Goal: Task Accomplishment & Management: Manage account settings

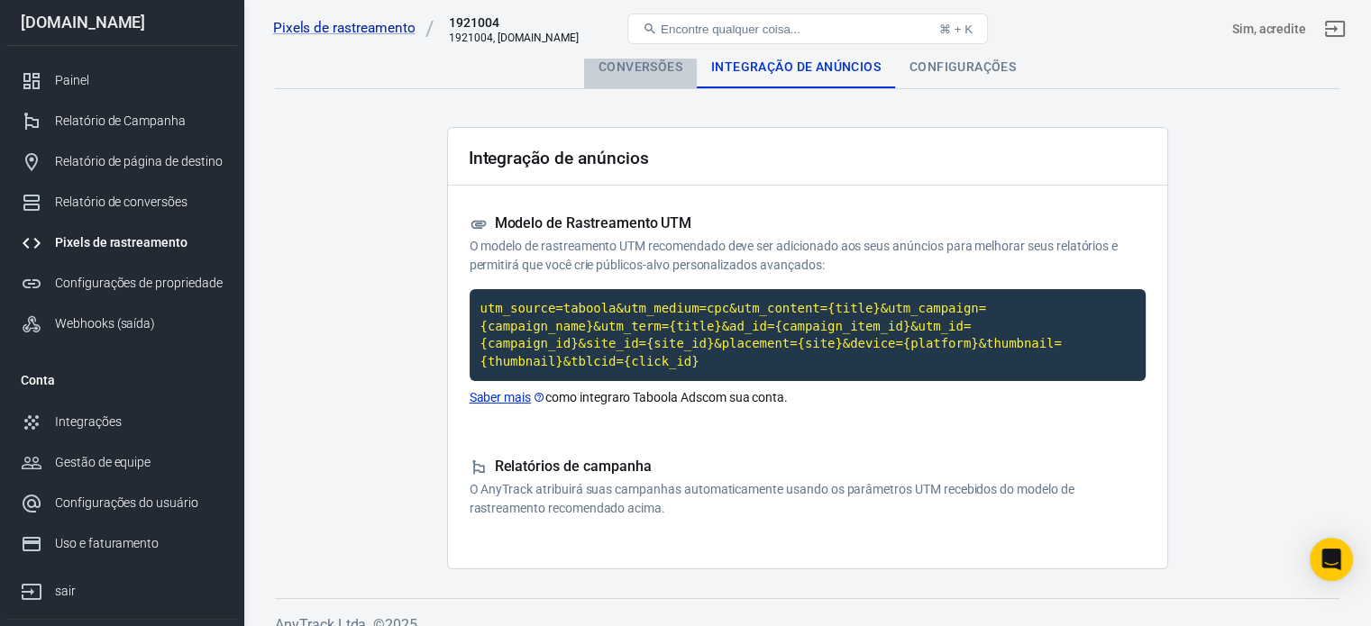
click at [627, 65] on font "Conversões" at bounding box center [641, 66] width 84 height 14
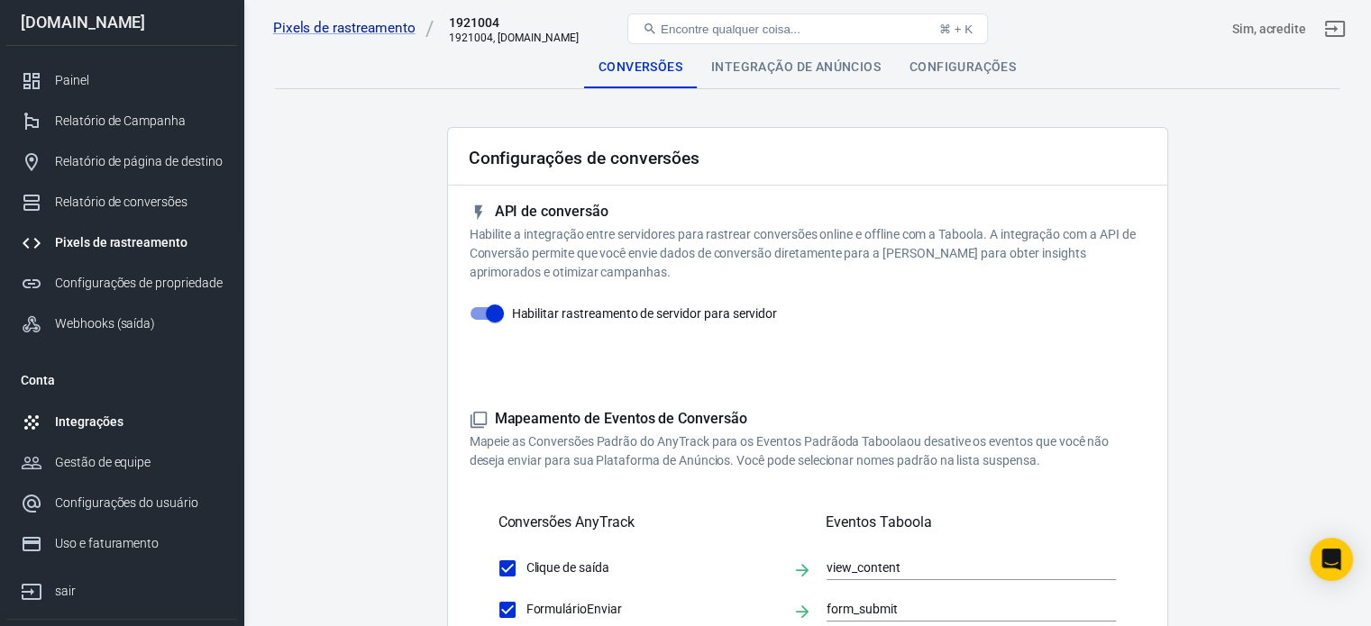
click at [80, 419] on font "Integrações" at bounding box center [89, 422] width 68 height 14
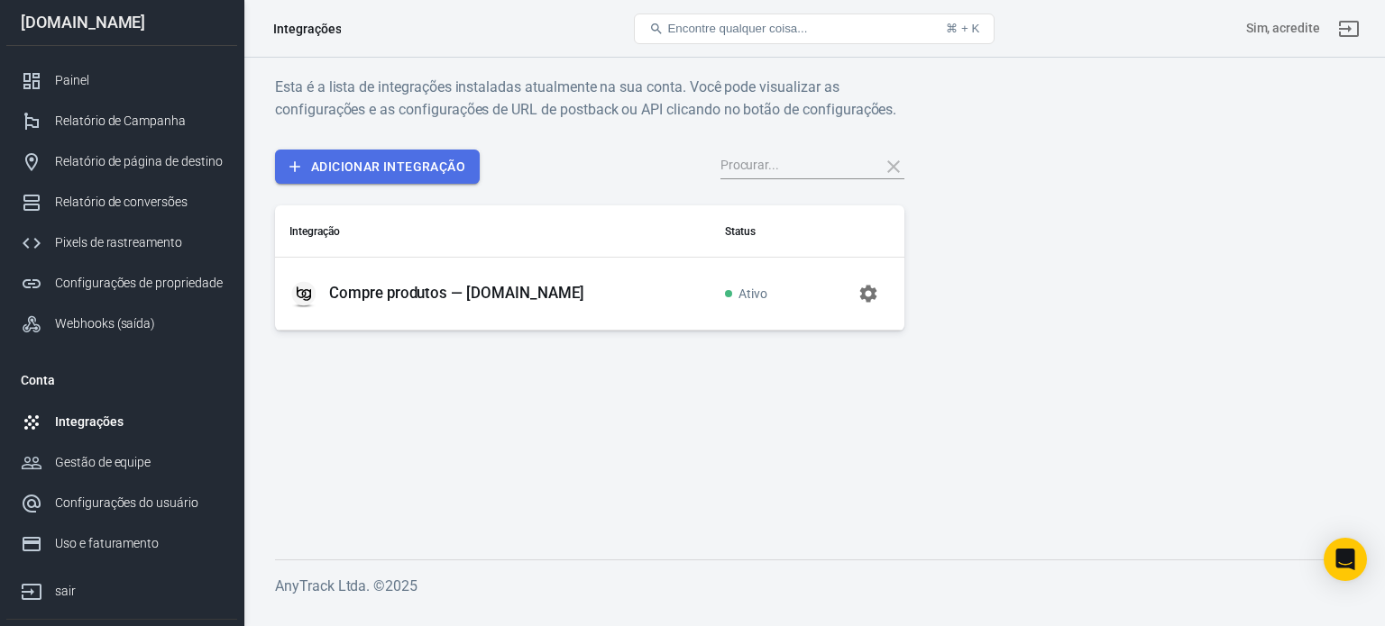
click at [411, 165] on font "Adicionar integração" at bounding box center [388, 167] width 154 height 14
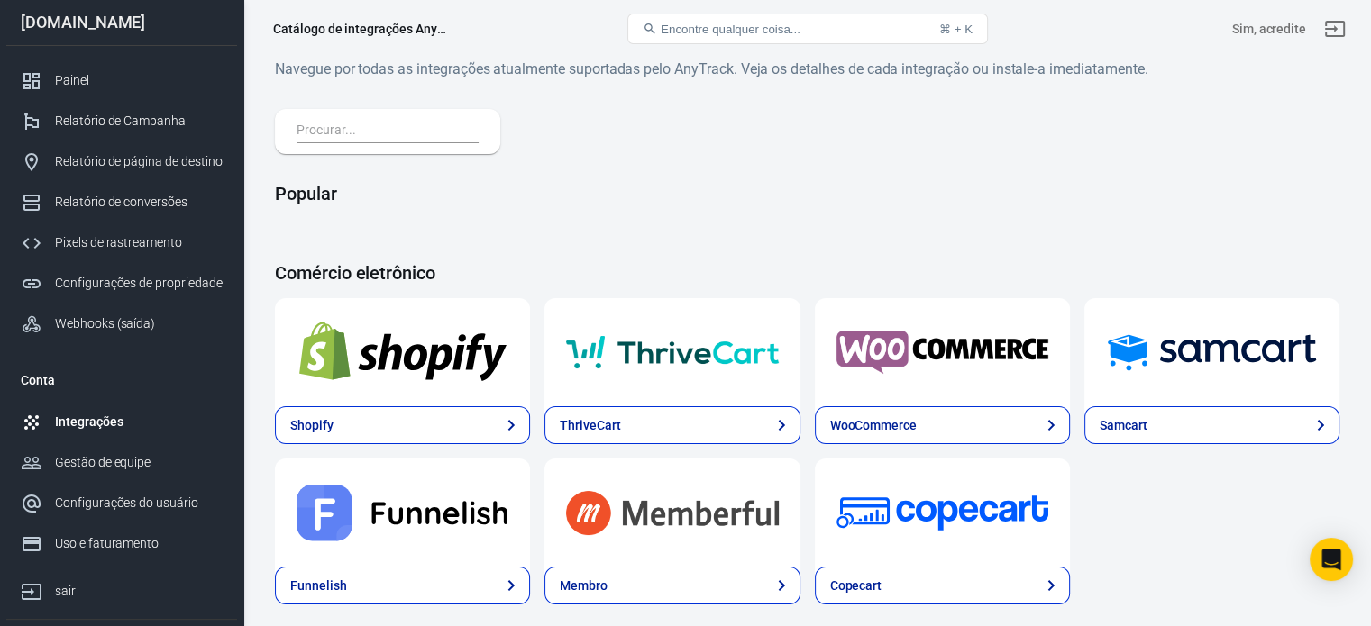
click at [141, 23] on font "[DOMAIN_NAME]" at bounding box center [83, 22] width 124 height 19
click at [119, 66] on link "Painel" at bounding box center [121, 80] width 231 height 41
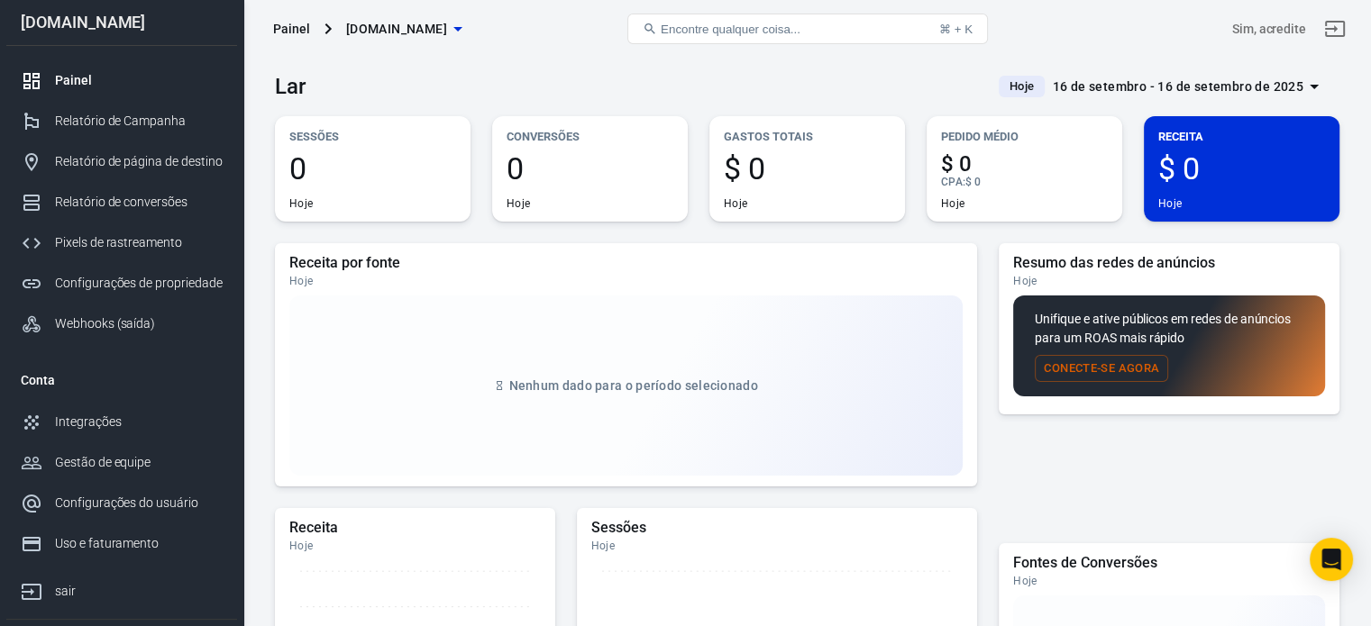
click at [469, 30] on icon "button" at bounding box center [458, 29] width 22 height 22
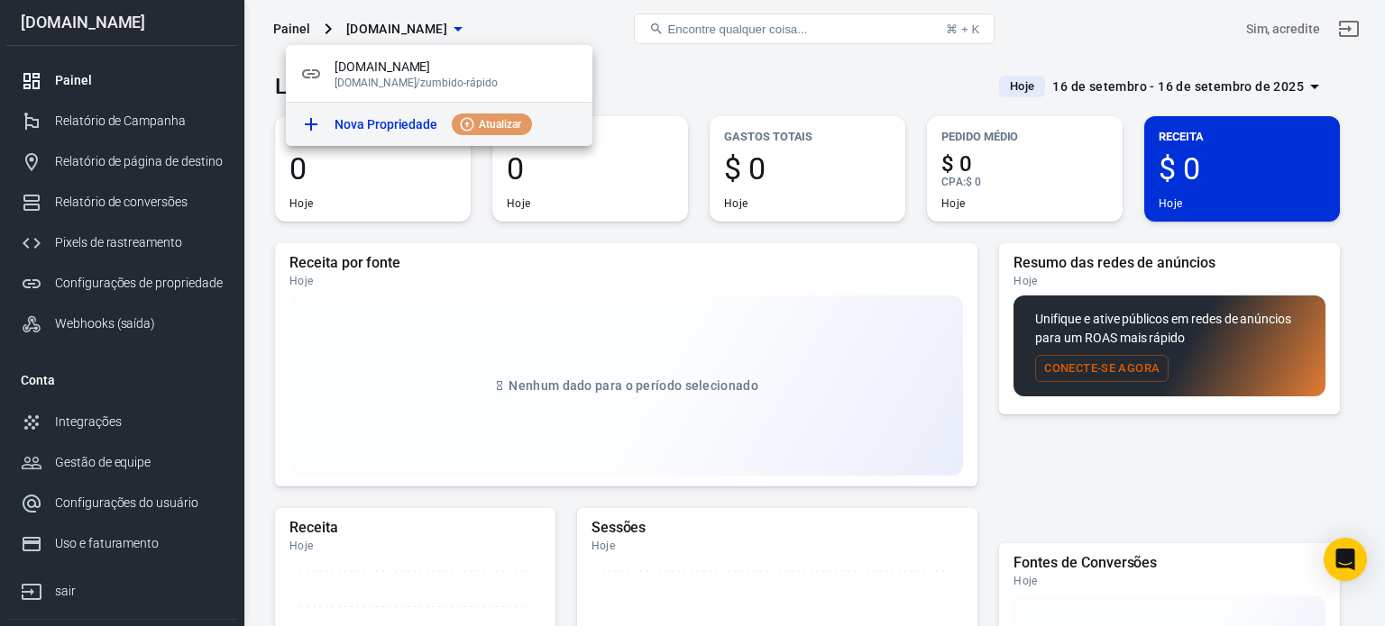
click at [411, 127] on font "Nova Propriedade" at bounding box center [385, 124] width 103 height 14
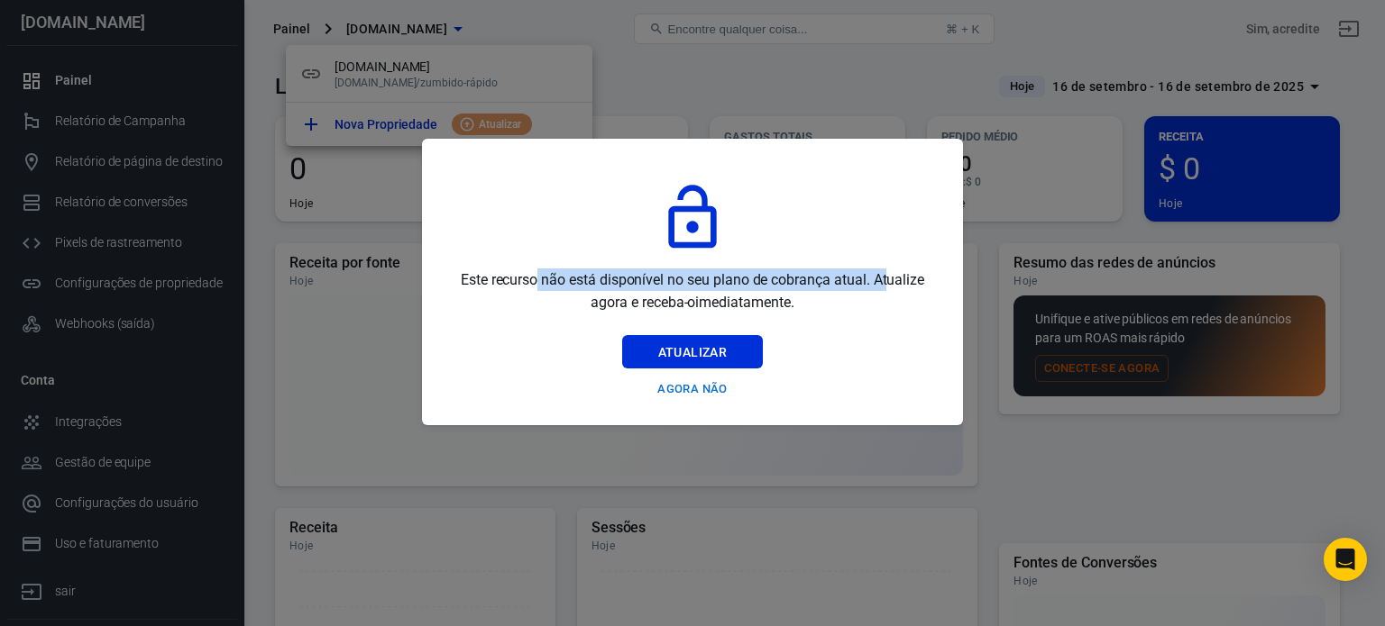
drag, startPoint x: 537, startPoint y: 274, endPoint x: 890, endPoint y: 282, distance: 352.5
click at [890, 282] on span "Este recurso não está disponível no seu plano de cobrança atual. Atualize agora…" at bounding box center [692, 291] width 498 height 45
click at [903, 277] on font "Atualize" at bounding box center [898, 279] width 51 height 17
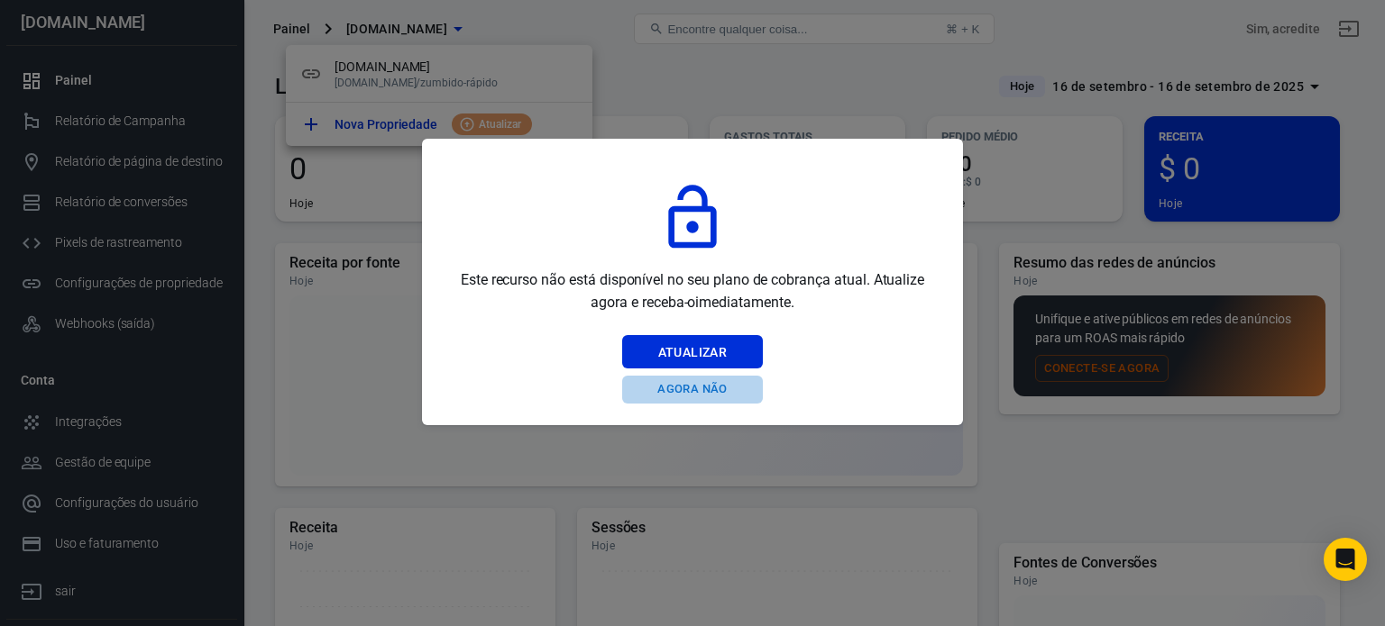
click at [695, 384] on font "Agora não" at bounding box center [691, 389] width 69 height 14
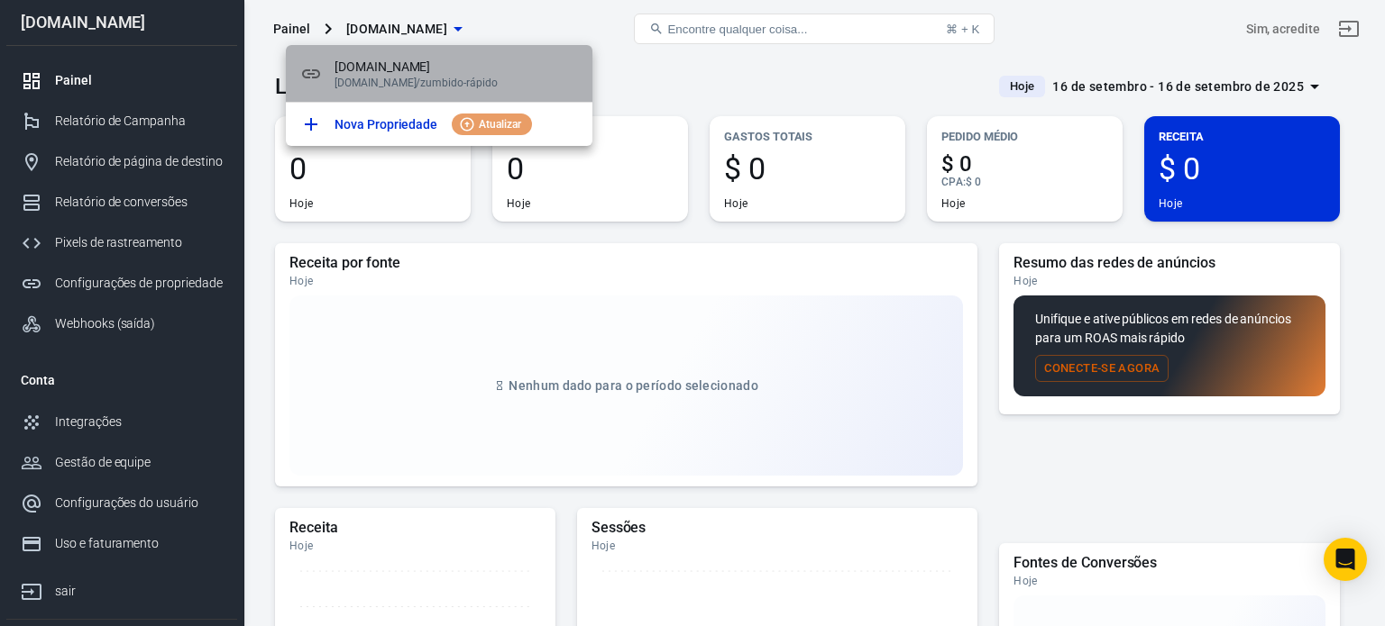
click at [430, 69] on font "[DOMAIN_NAME]" at bounding box center [382, 66] width 96 height 14
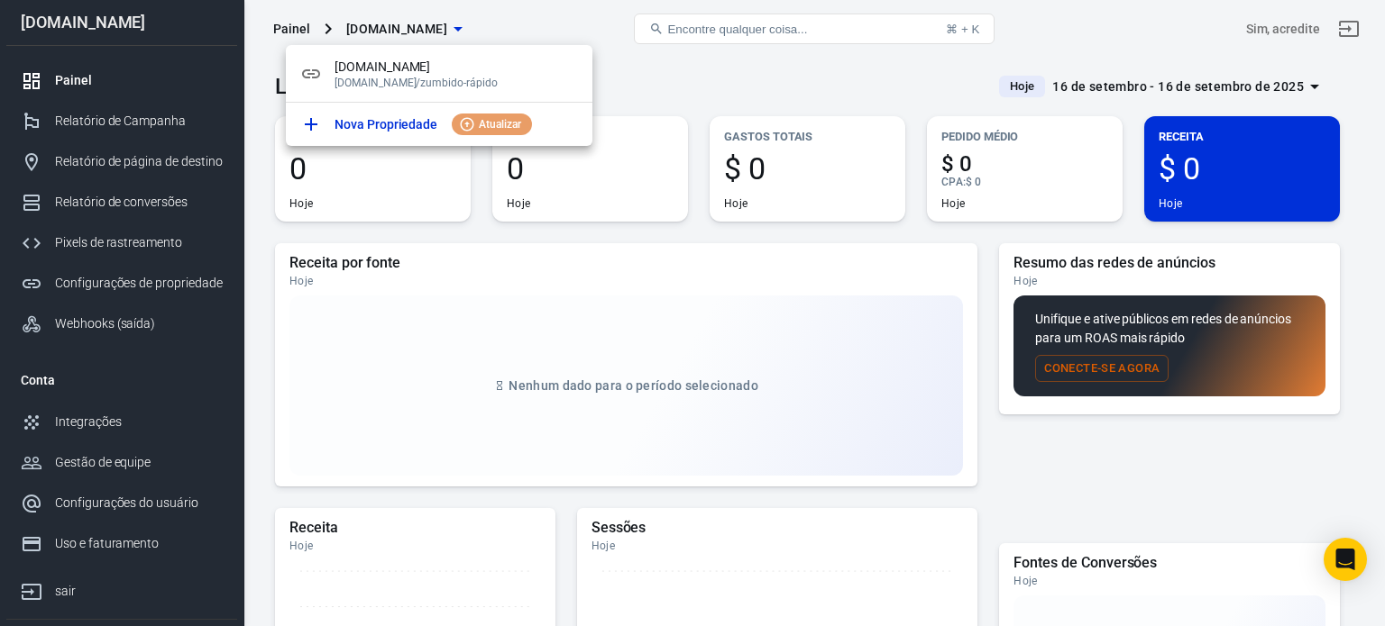
click at [637, 71] on div at bounding box center [692, 313] width 1385 height 626
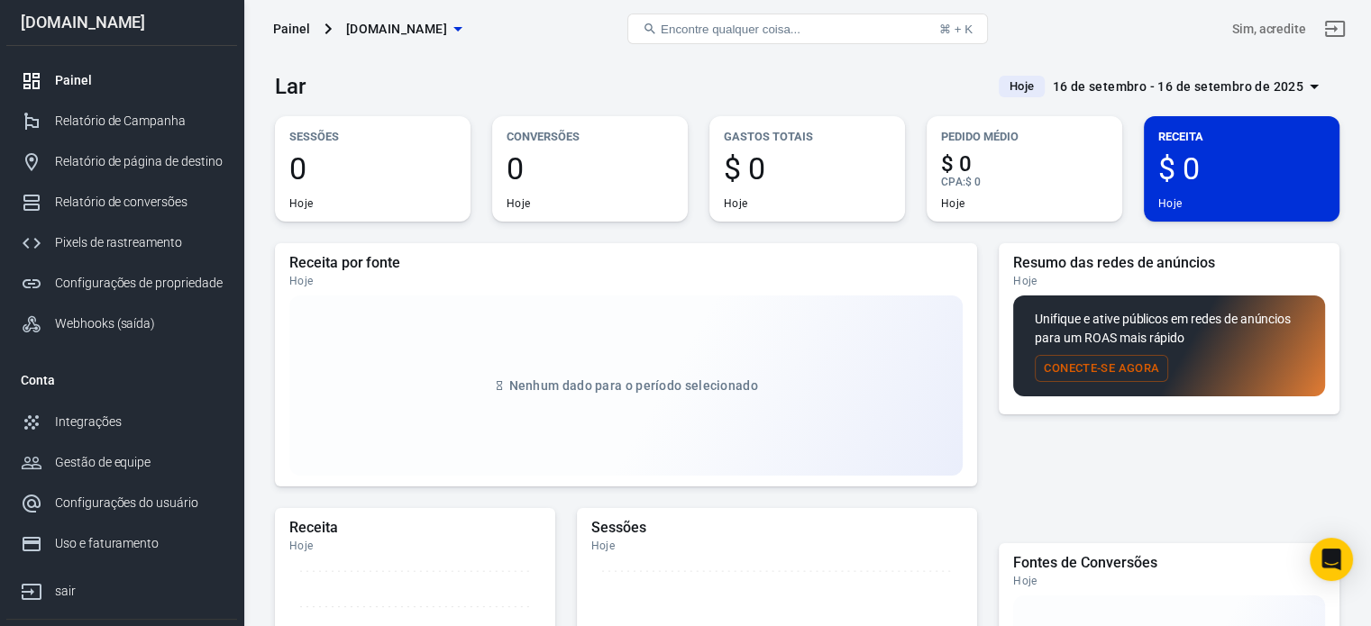
click at [447, 30] on font "[DOMAIN_NAME]" at bounding box center [396, 29] width 101 height 14
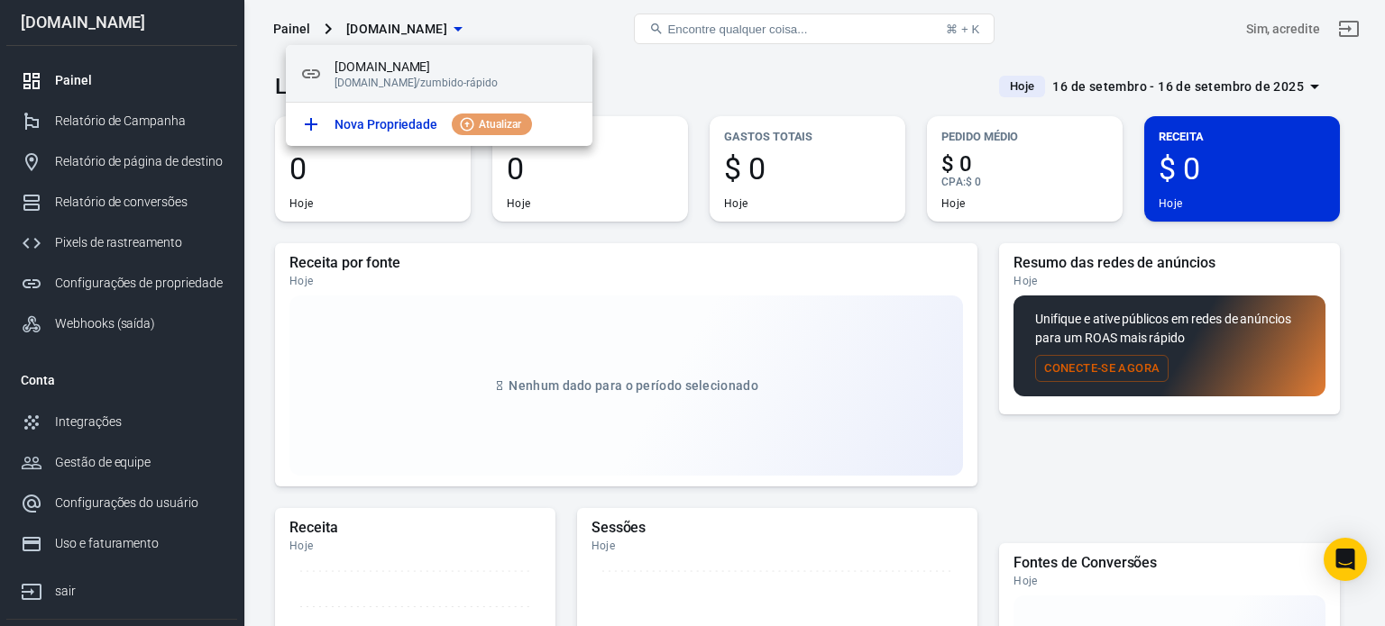
click at [534, 77] on p "[DOMAIN_NAME]/zumbido-rápido" at bounding box center [455, 83] width 243 height 13
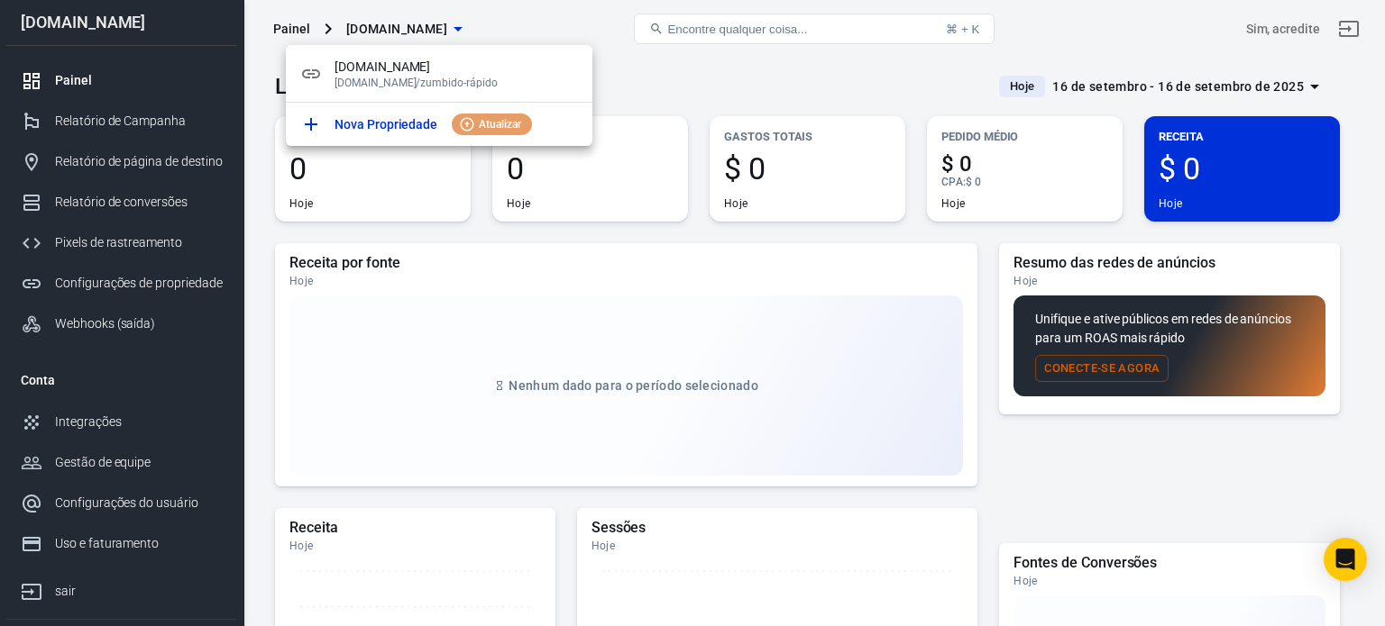
click at [599, 68] on div at bounding box center [692, 313] width 1385 height 626
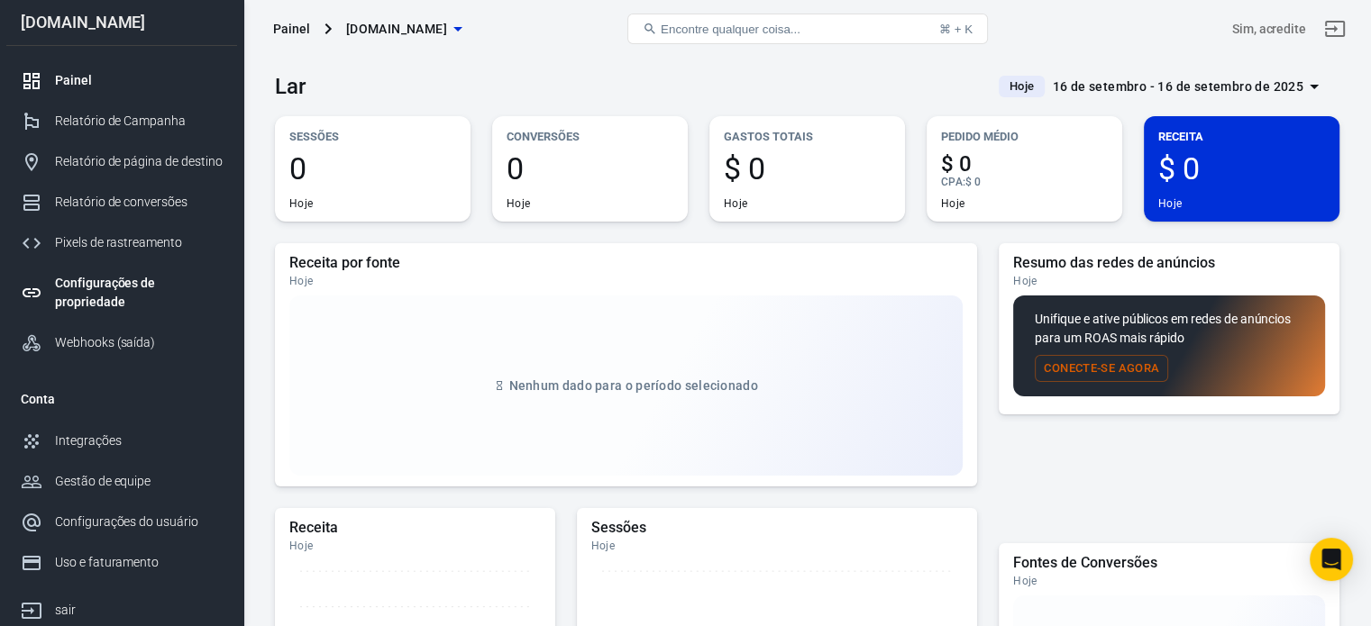
click at [114, 295] on font "Configurações de propriedade" at bounding box center [105, 292] width 100 height 33
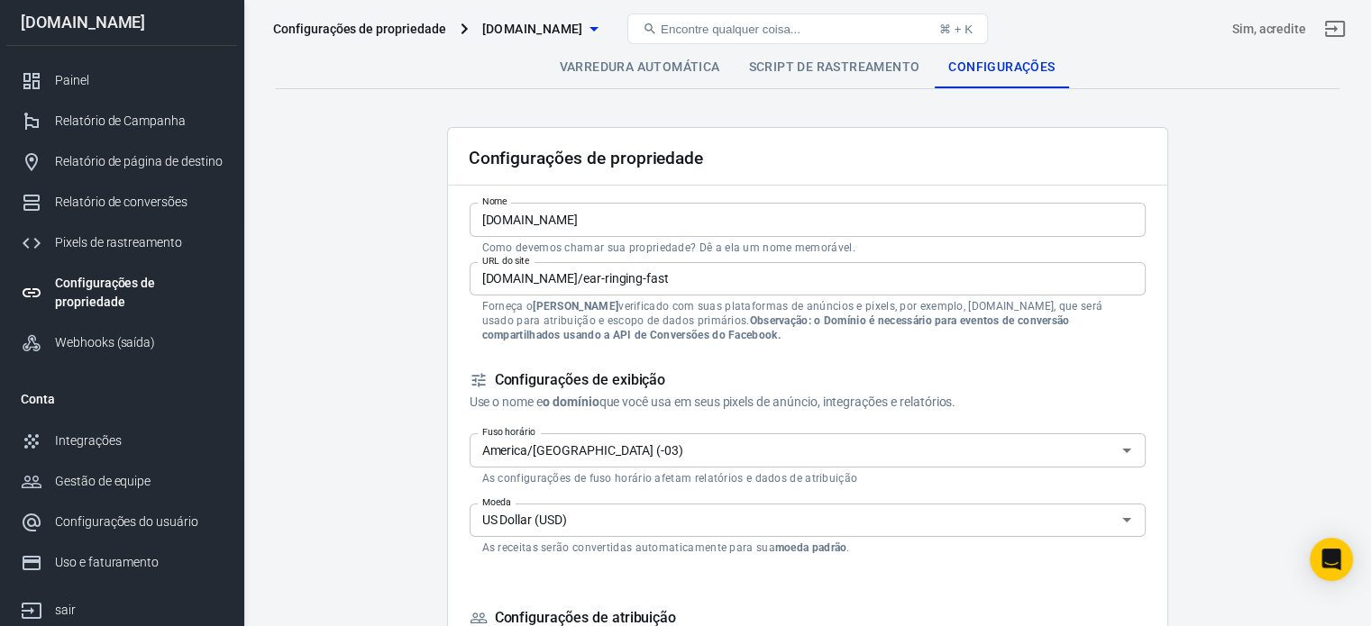
click at [627, 215] on input "[DOMAIN_NAME]" at bounding box center [808, 219] width 676 height 33
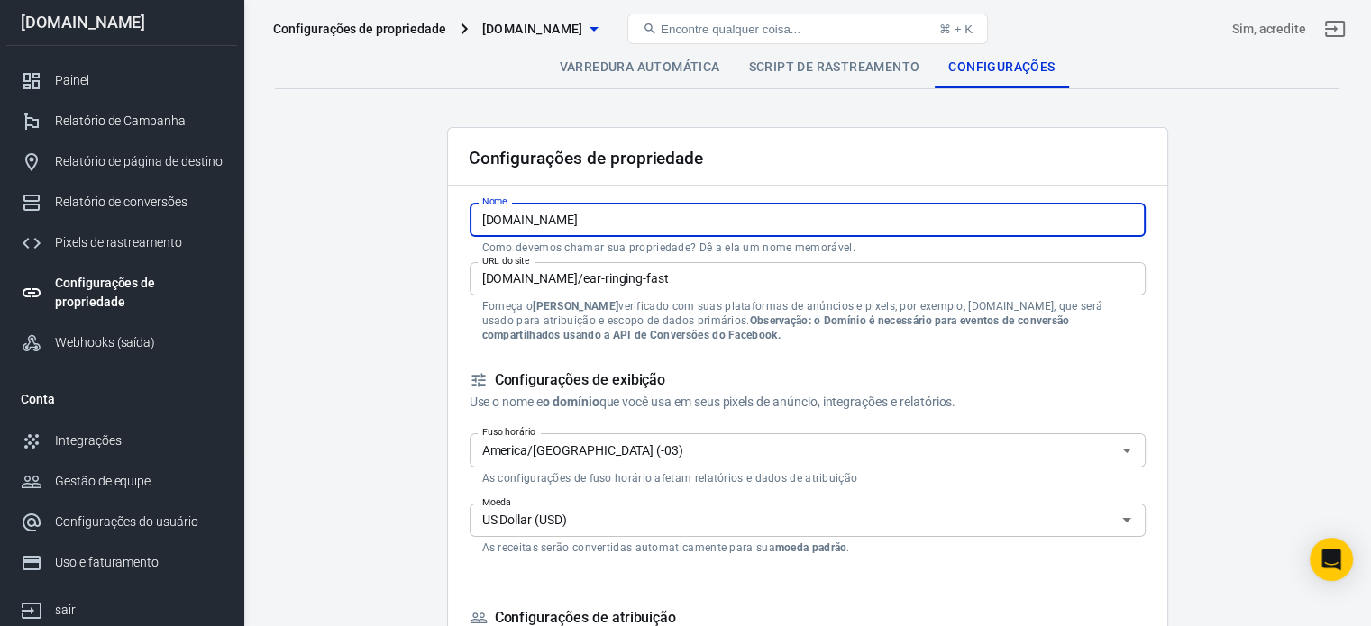
paste input "[URL][DOMAIN_NAME]"
type input "[URL][DOMAIN_NAME]"
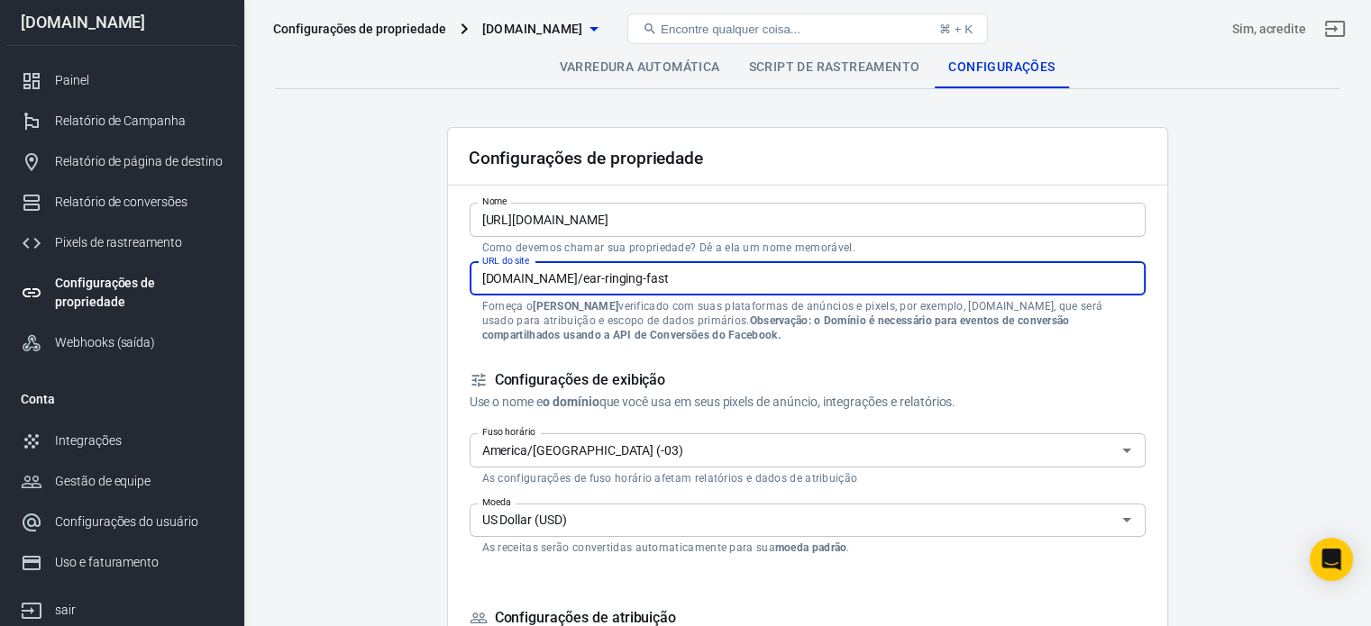
drag, startPoint x: 710, startPoint y: 277, endPoint x: 454, endPoint y: 288, distance: 256.3
paste input "[URL][DOMAIN_NAME]"
type input "[URL][DOMAIN_NAME]"
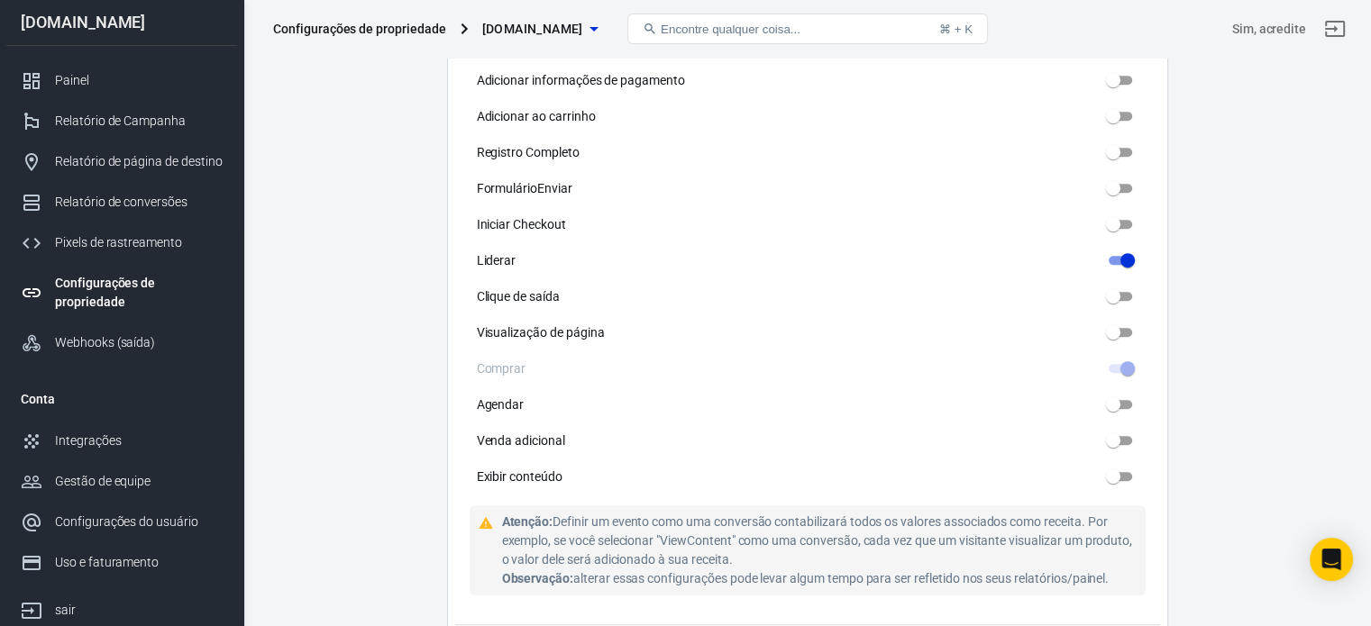
scroll to position [1172, 0]
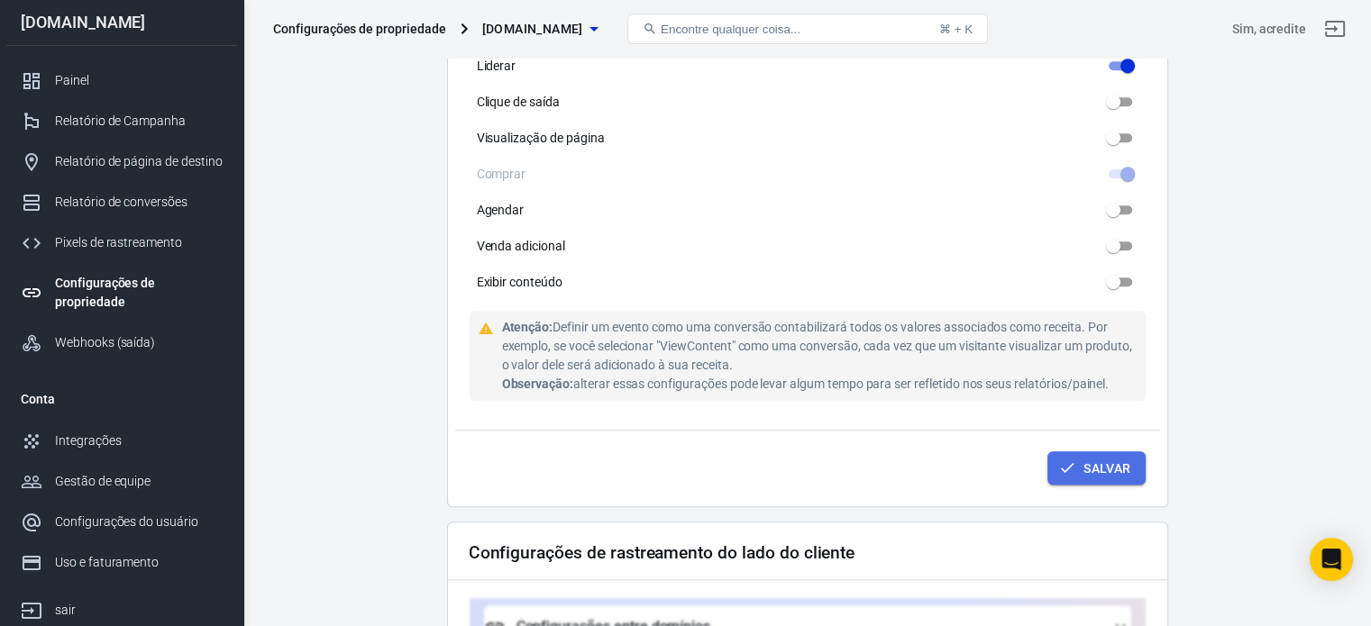
click at [1110, 469] on font "Salvar" at bounding box center [1106, 469] width 47 height 14
type input "[URL][DOMAIN_NAME]"
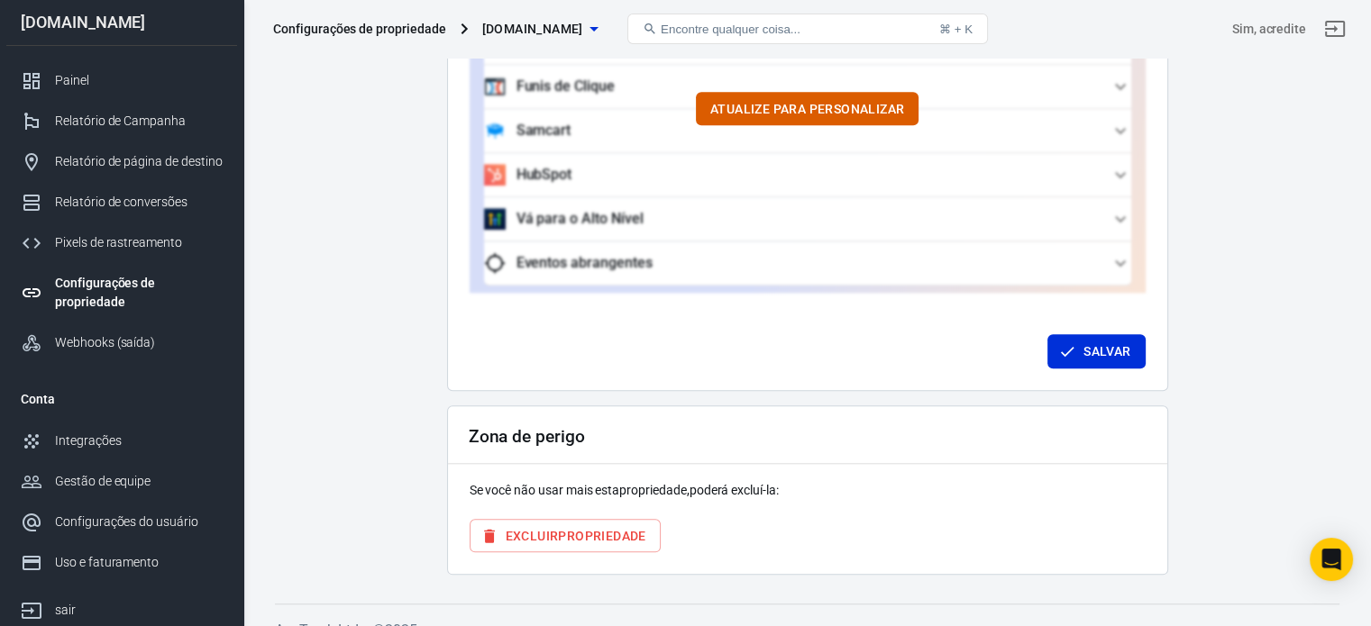
scroll to position [1868, 0]
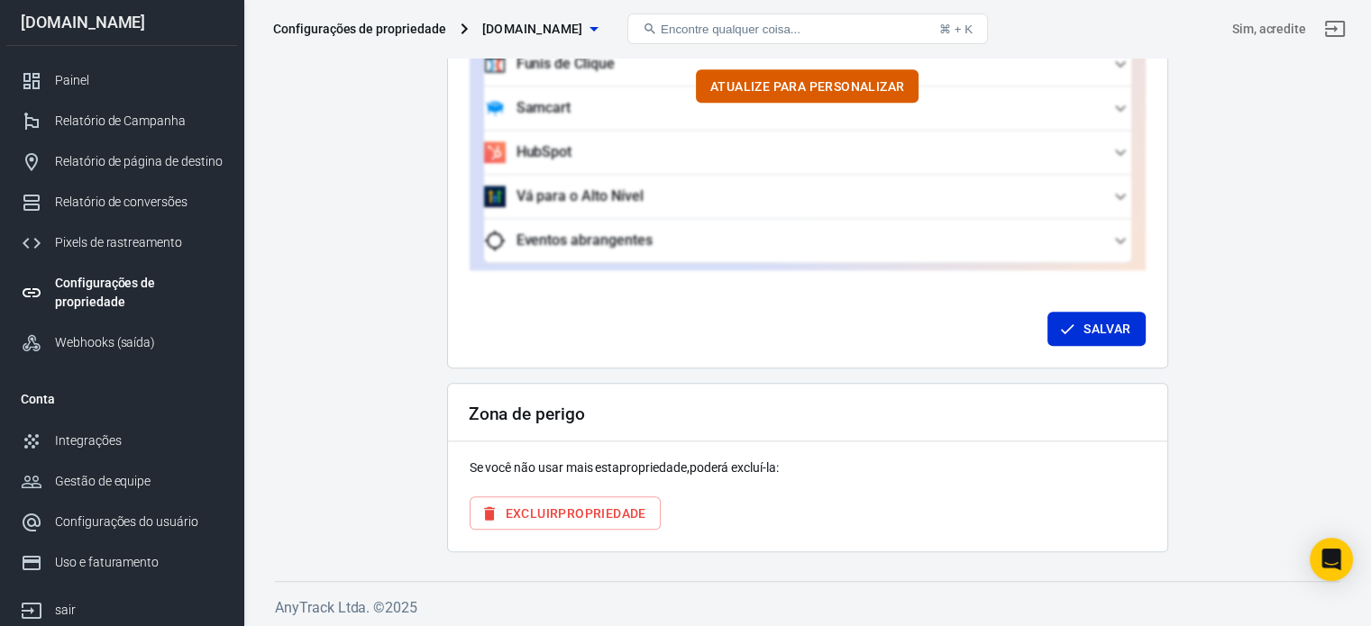
type input "[DOMAIN_NAME][URL]"
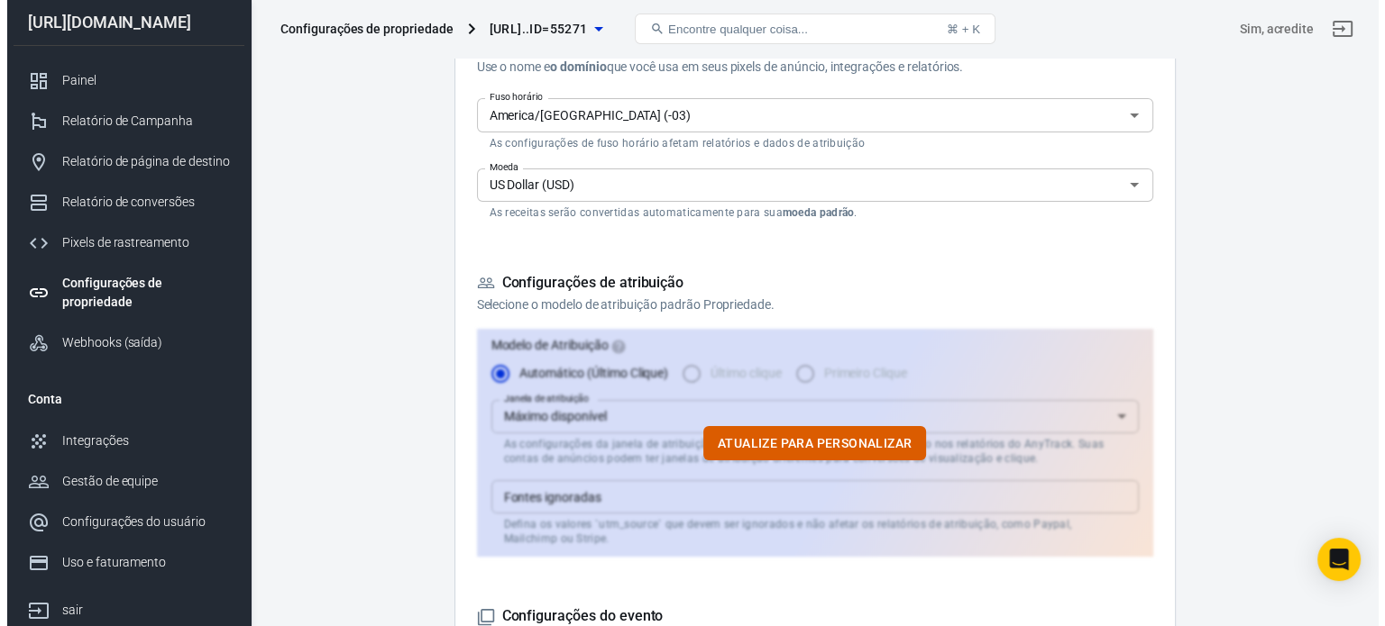
scroll to position [0, 0]
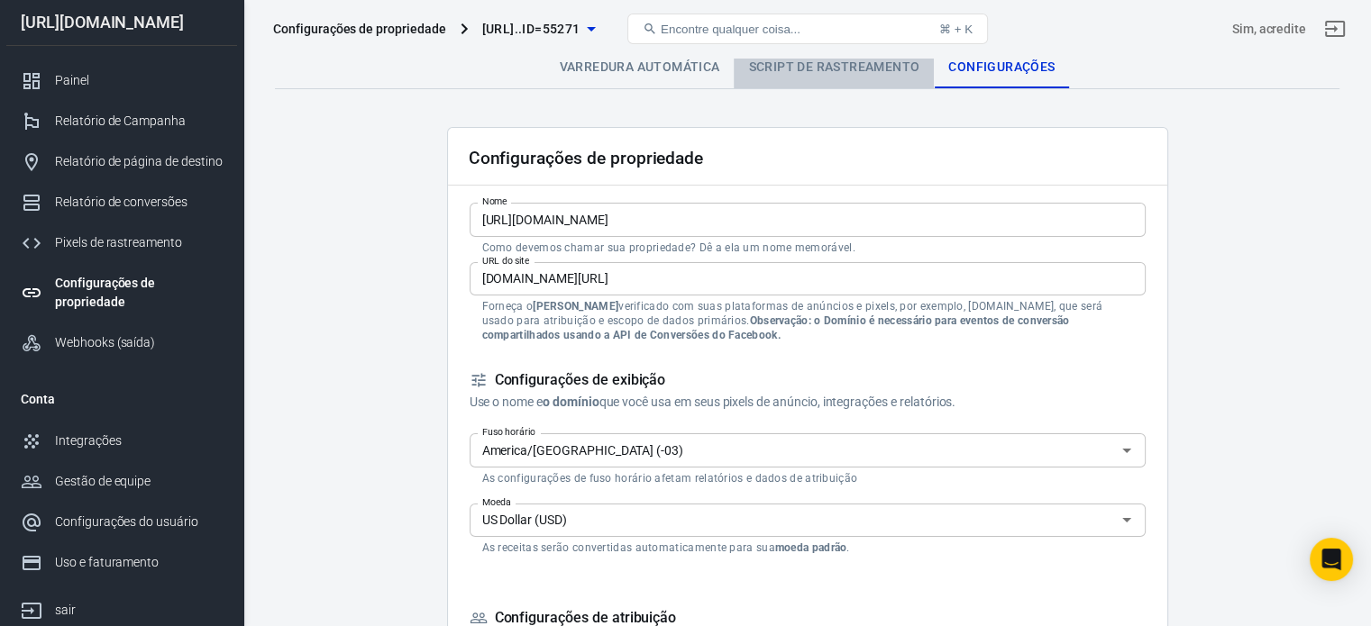
click at [827, 63] on font "Script de rastreamento" at bounding box center [833, 66] width 171 height 14
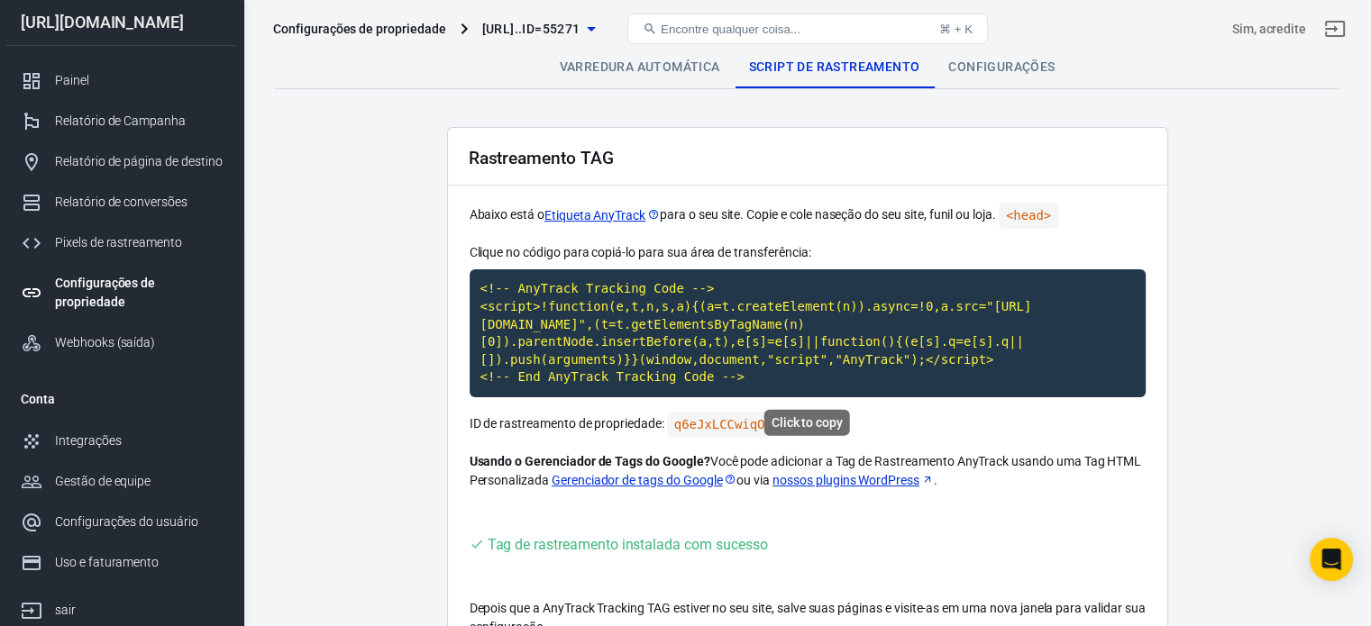
click at [647, 321] on code "<!-- AnyTrack Tracking Code --> <script>!function(e,t,n,s,a){(a=t.createElement…" at bounding box center [808, 334] width 676 height 128
click at [660, 68] on font "Varredura automática" at bounding box center [639, 66] width 160 height 14
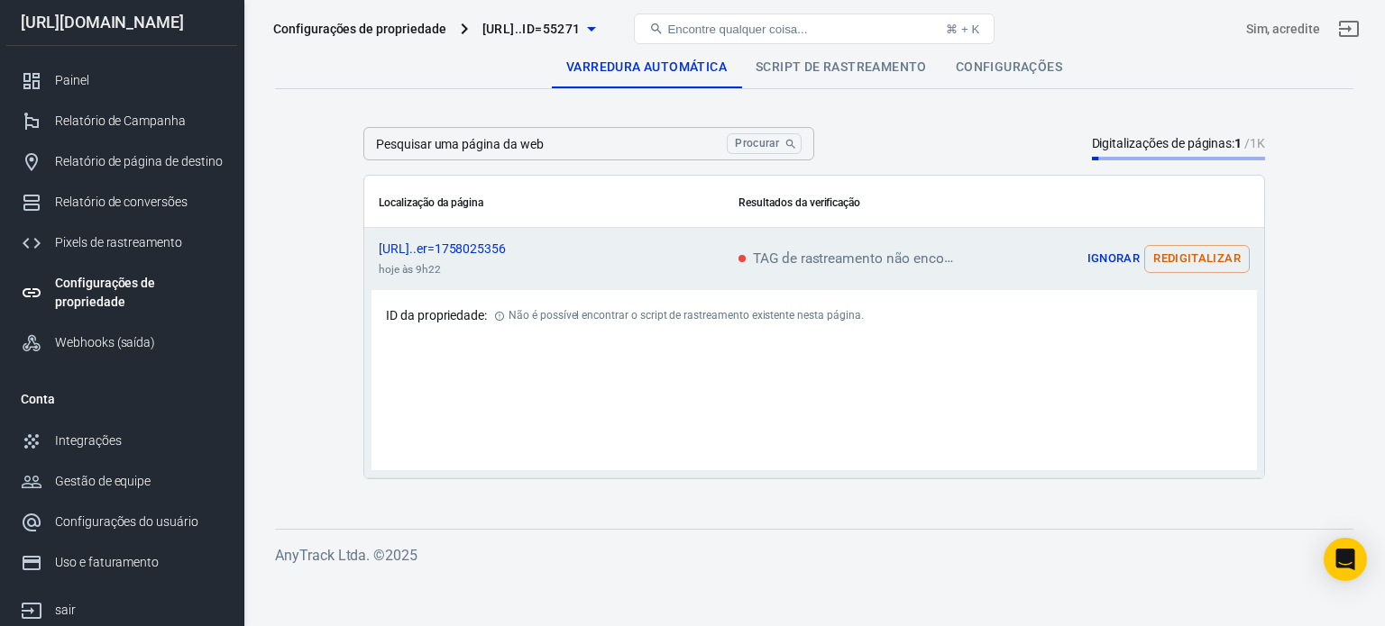
click at [1118, 252] on font "Ignorar" at bounding box center [1113, 259] width 53 height 14
click at [133, 21] on font "[URL][DOMAIN_NAME]" at bounding box center [102, 22] width 163 height 19
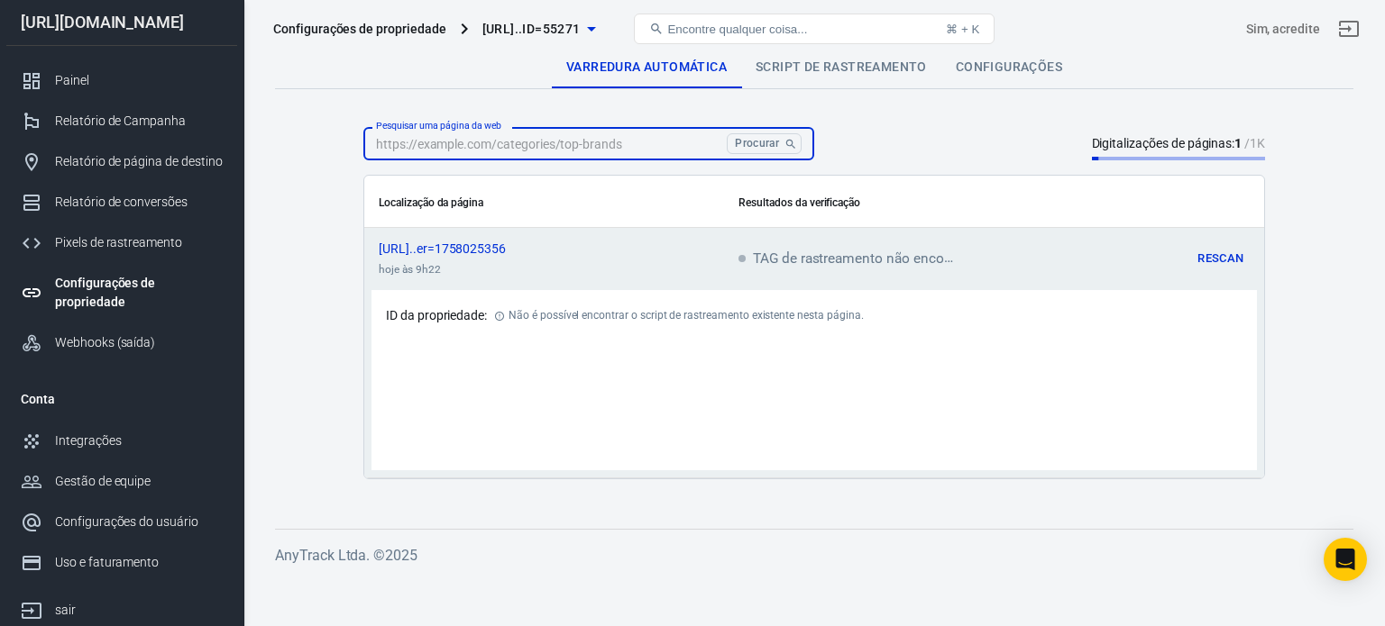
click at [492, 150] on input "Pesquisar uma página da web" at bounding box center [541, 143] width 356 height 33
paste input "<!-- AnyTrack Tracking Code --> <script>!function(e,t,n,s,a){(a=t.createElement…"
type input "<!-- AnyTrack Tracking Code --> <script>!function(e,t,n,s,a){(a=t.createElement…"
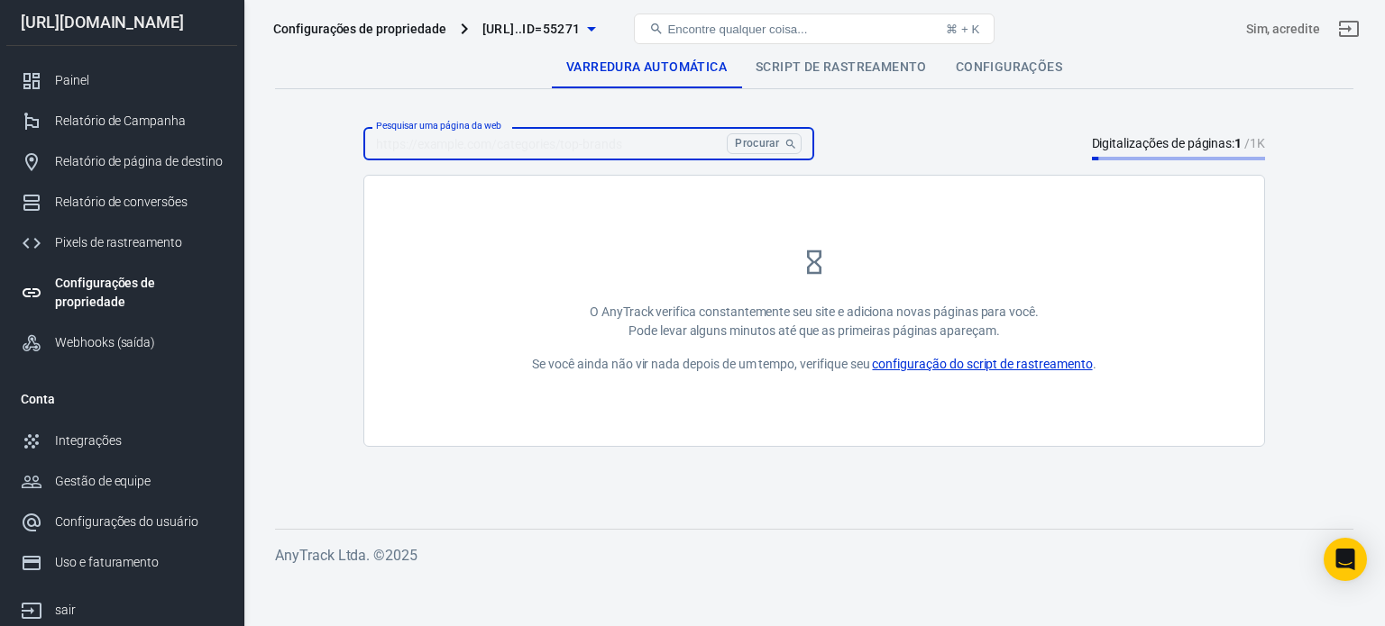
paste input "[URL][DOMAIN_NAME]"
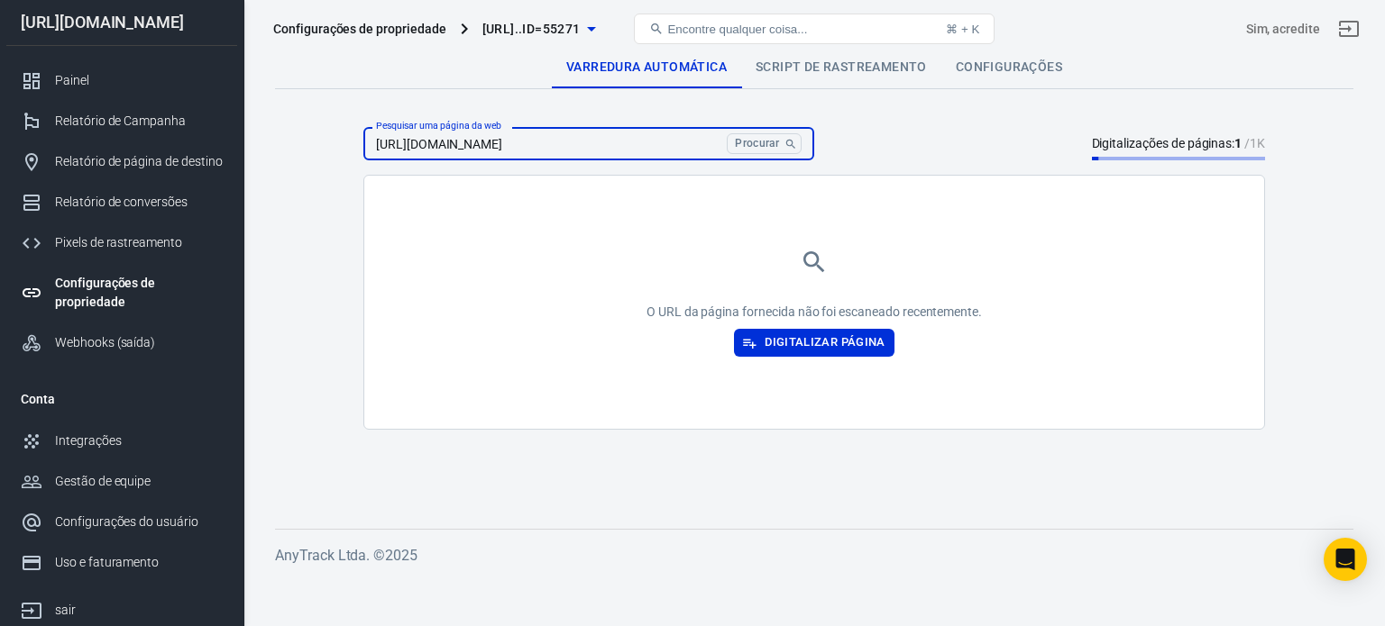
type input "[URL][DOMAIN_NAME]"
click at [768, 143] on font "Procurar" at bounding box center [757, 143] width 44 height 13
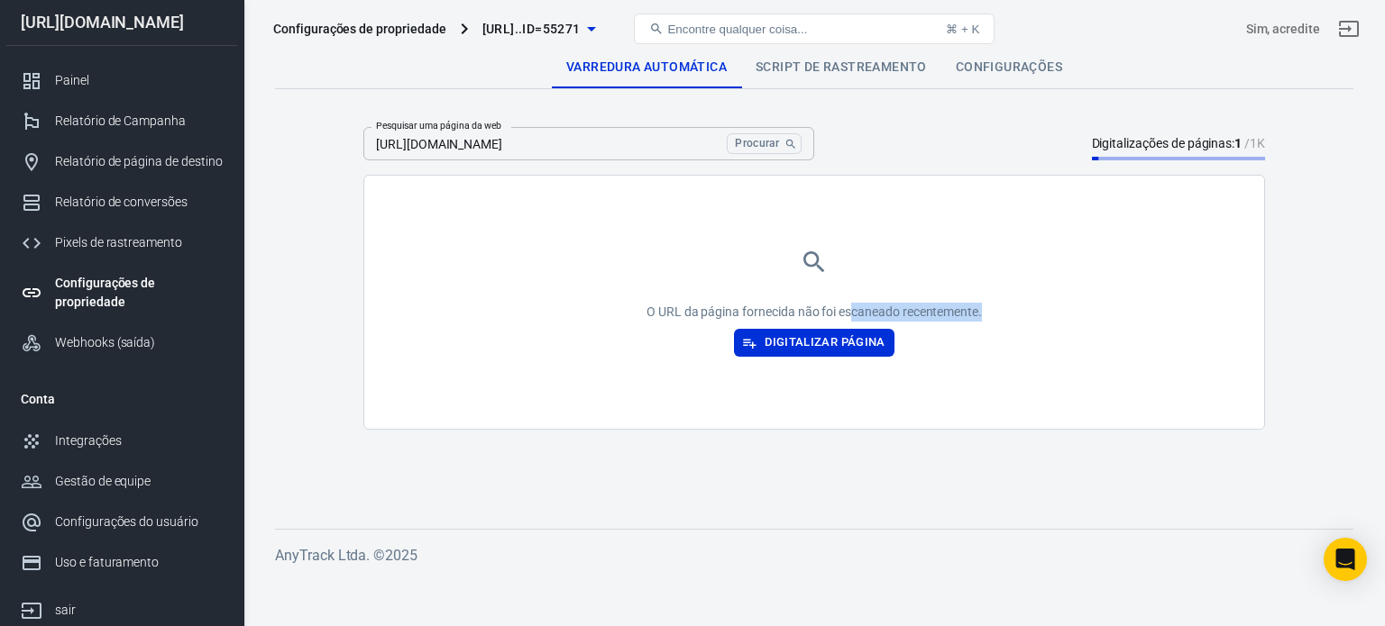
drag, startPoint x: 868, startPoint y: 313, endPoint x: 999, endPoint y: 313, distance: 130.7
click at [997, 313] on div "O URL da página fornecida não foi escaneado recentemente. Digitalizar página" at bounding box center [814, 302] width 900 height 253
click at [999, 313] on div "O URL da página fornecida não foi escaneado recentemente. Digitalizar página" at bounding box center [814, 302] width 900 height 253
click at [818, 342] on font "Digitalizar página" at bounding box center [824, 342] width 121 height 14
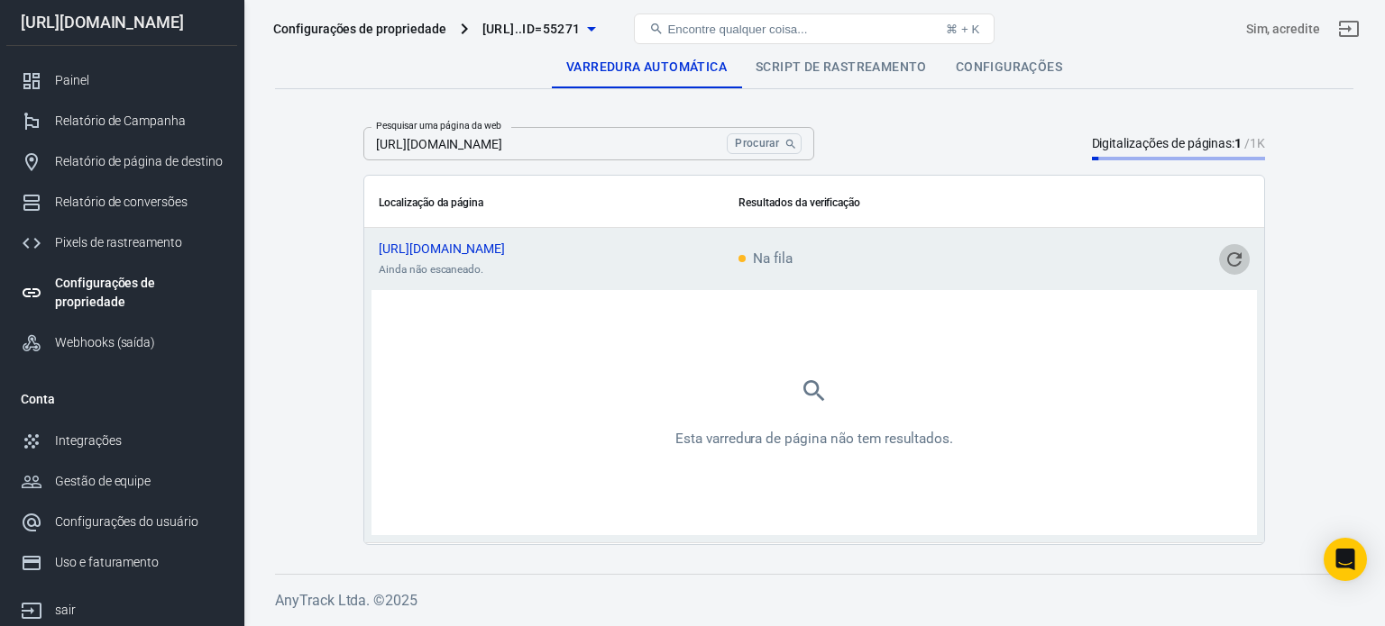
click at [1226, 265] on icon "conteúdo rolável" at bounding box center [1234, 260] width 22 height 22
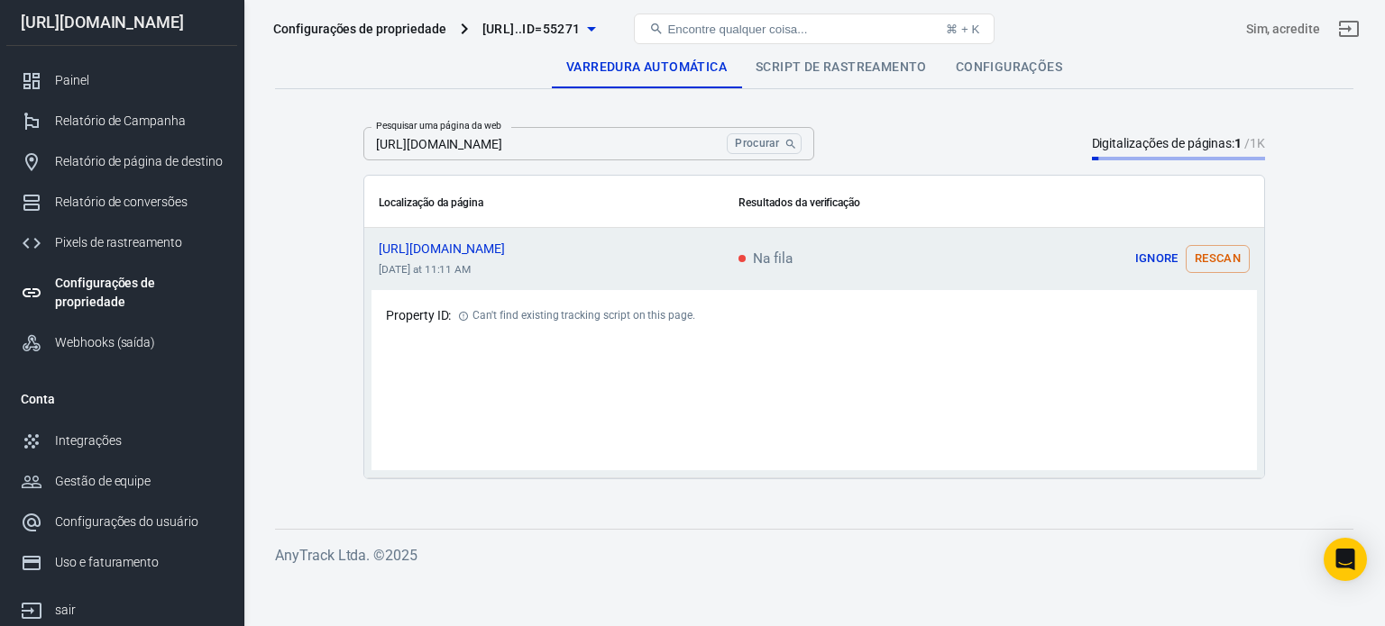
click at [858, 64] on font "Script de rastreamento" at bounding box center [840, 66] width 171 height 14
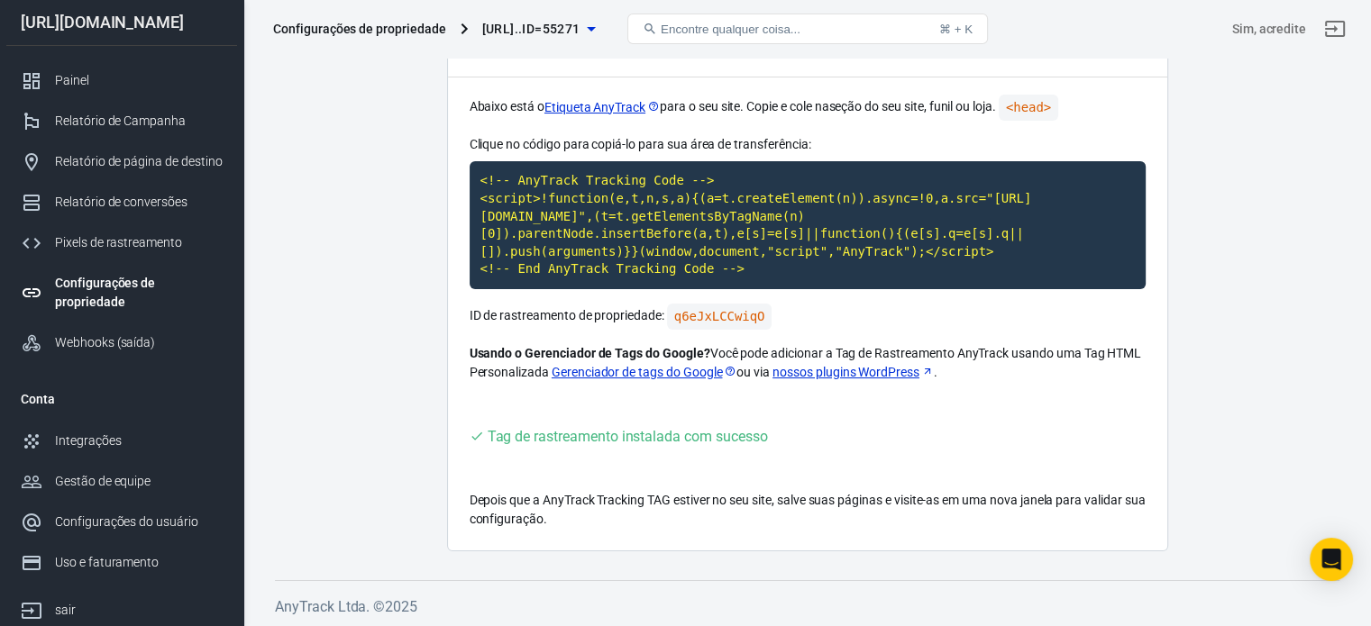
scroll to position [109, 0]
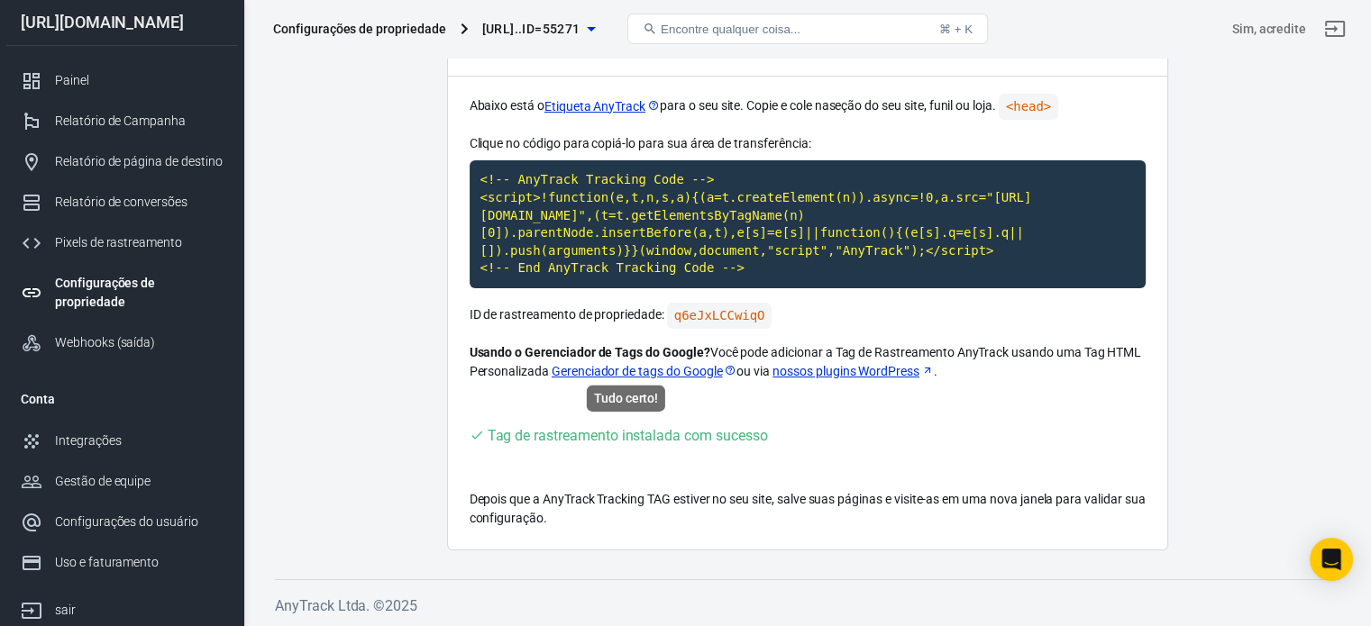
click at [653, 431] on font "Tag de rastreamento instalada com sucesso" at bounding box center [628, 435] width 280 height 17
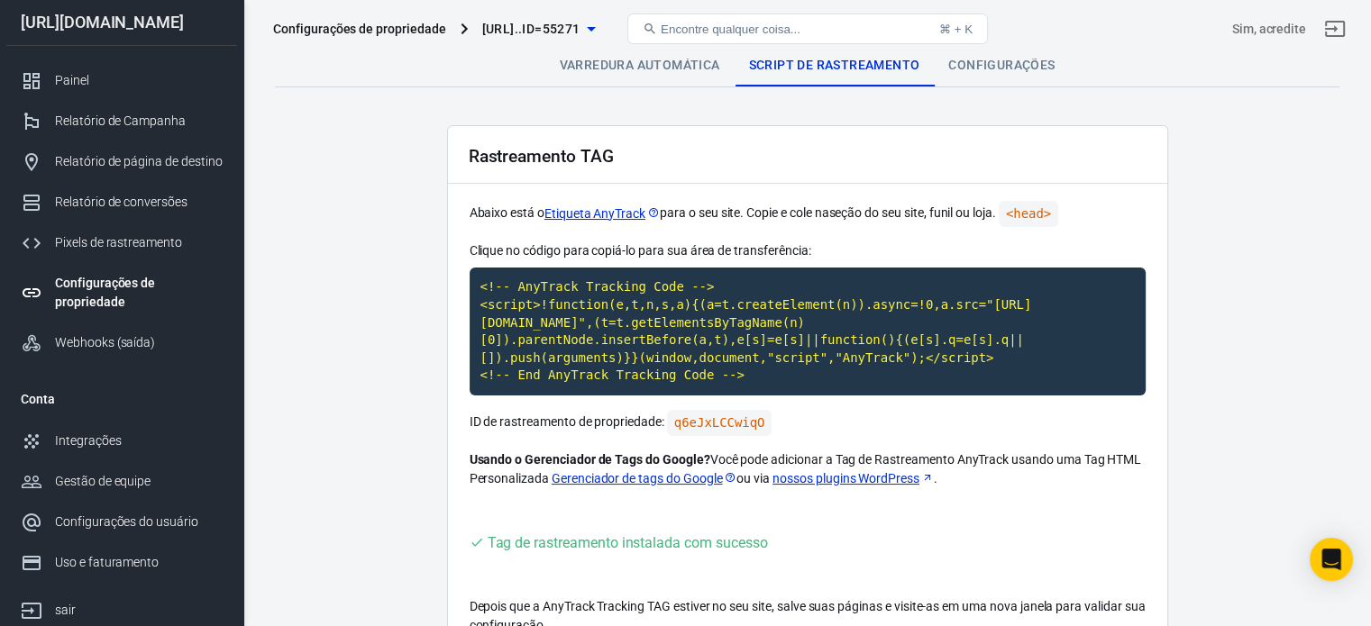
scroll to position [0, 0]
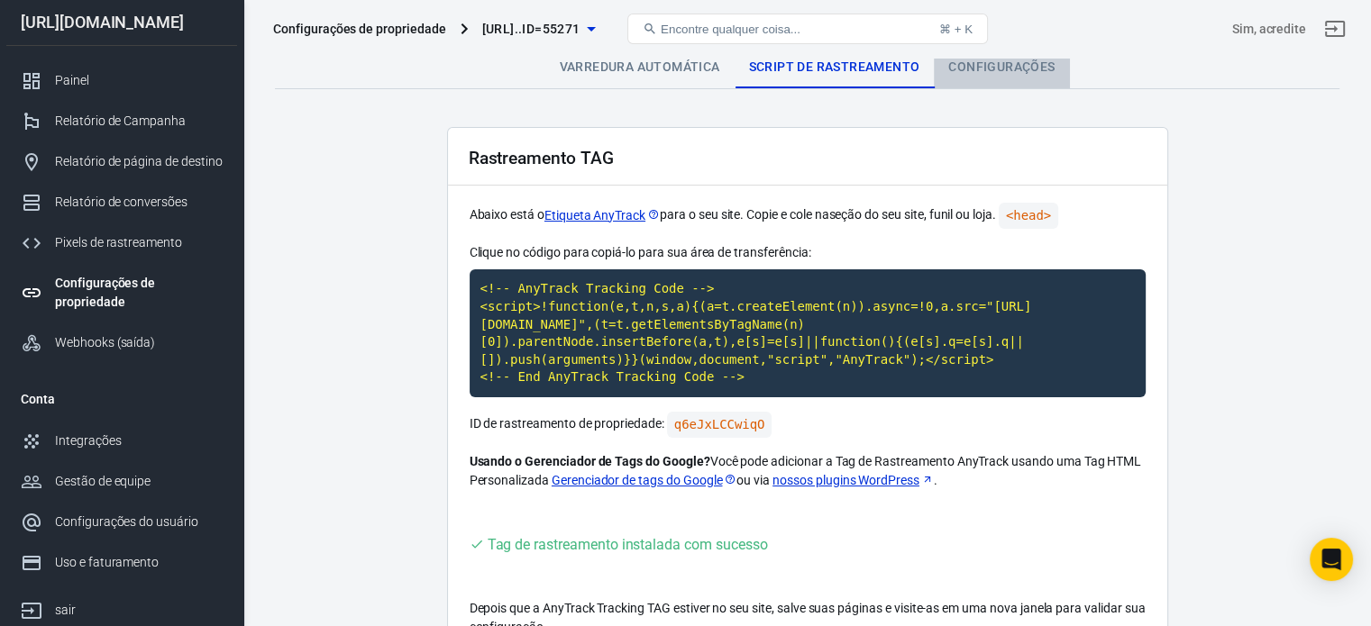
click at [995, 77] on link "Configurações" at bounding box center [1001, 66] width 135 height 43
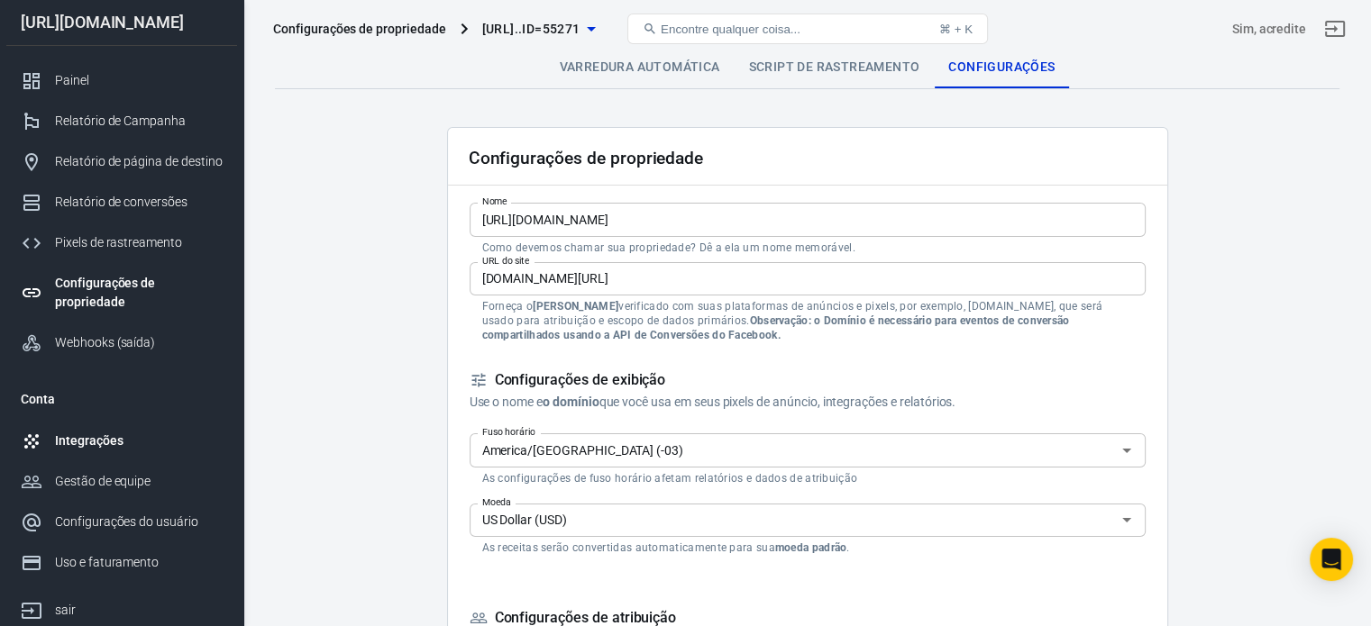
click at [101, 444] on font "Integrações" at bounding box center [89, 441] width 68 height 14
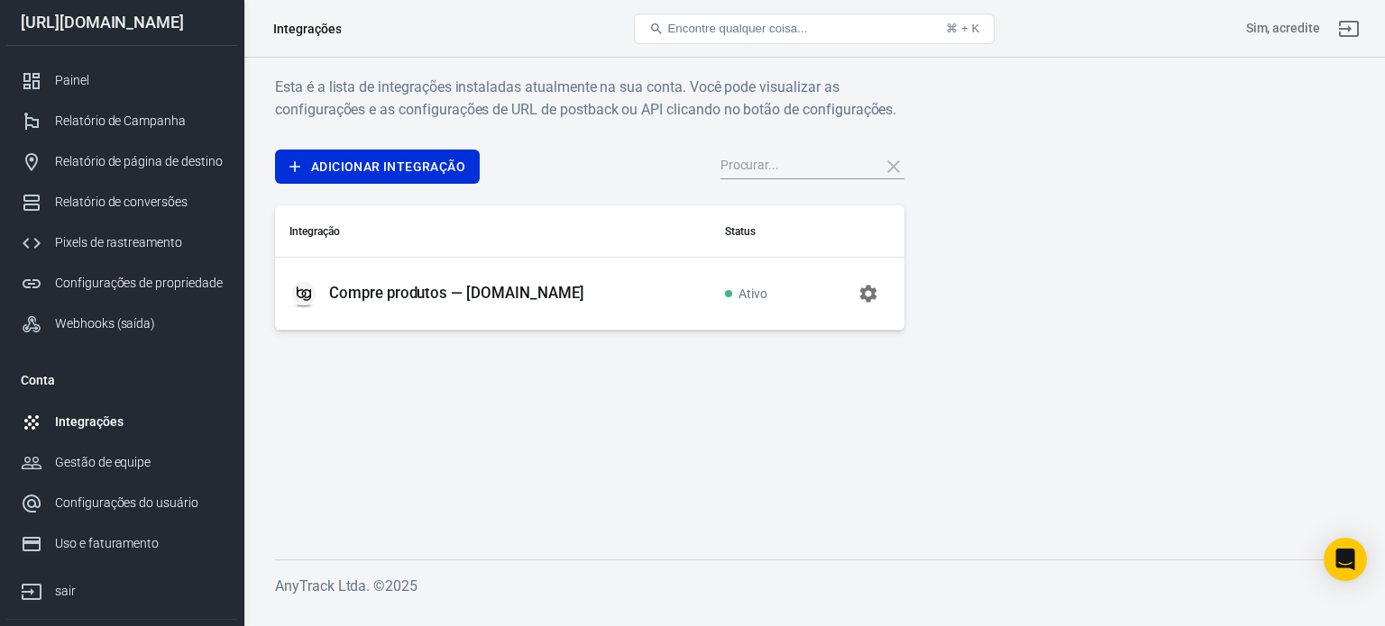
click at [867, 291] on icon "button" at bounding box center [868, 294] width 22 height 22
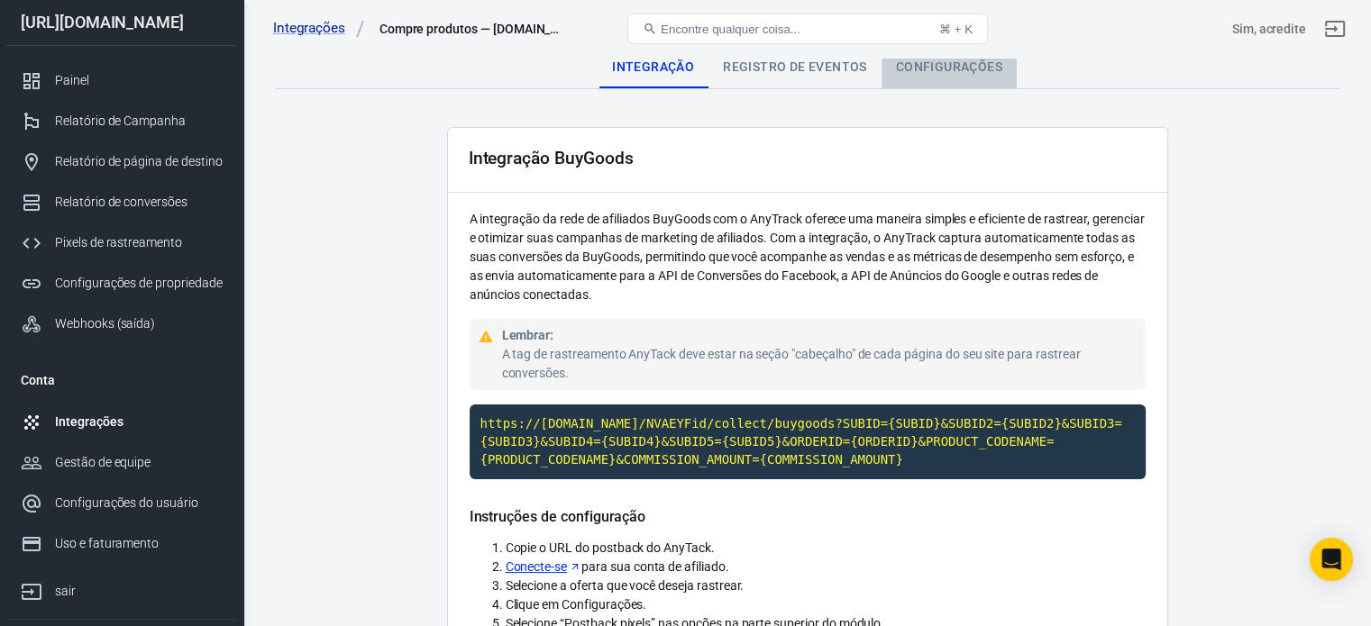
click at [965, 65] on font "Configurações" at bounding box center [949, 66] width 106 height 14
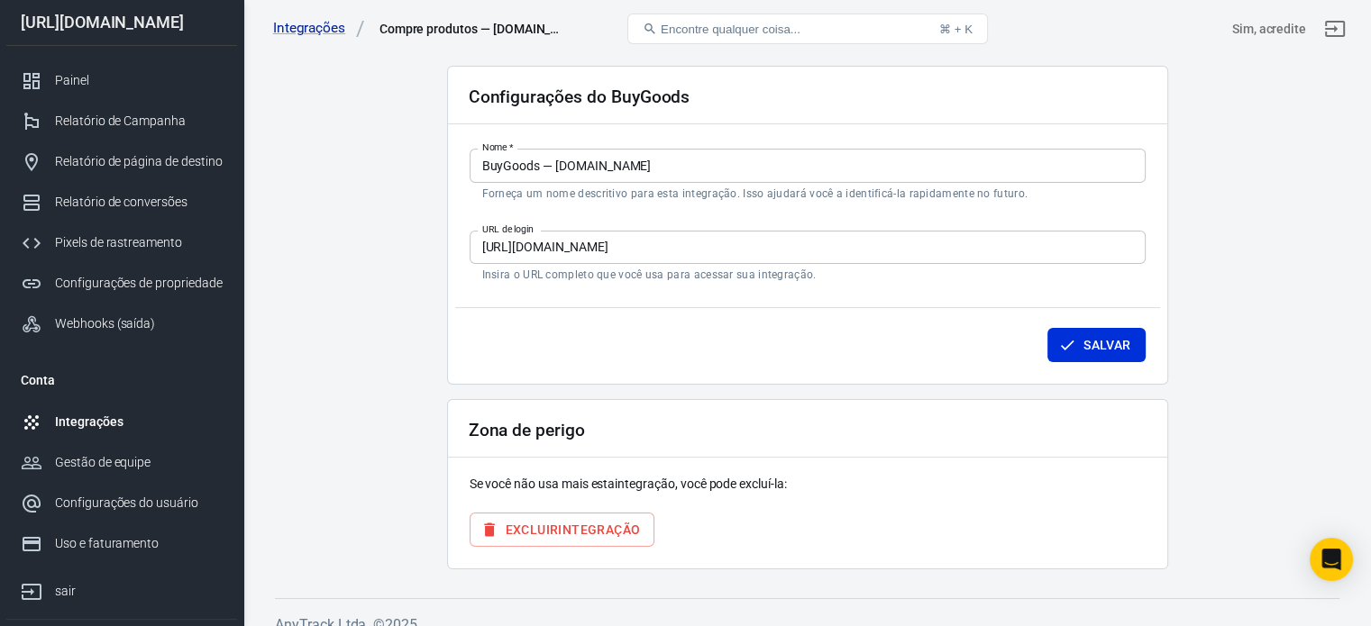
scroll to position [79, 0]
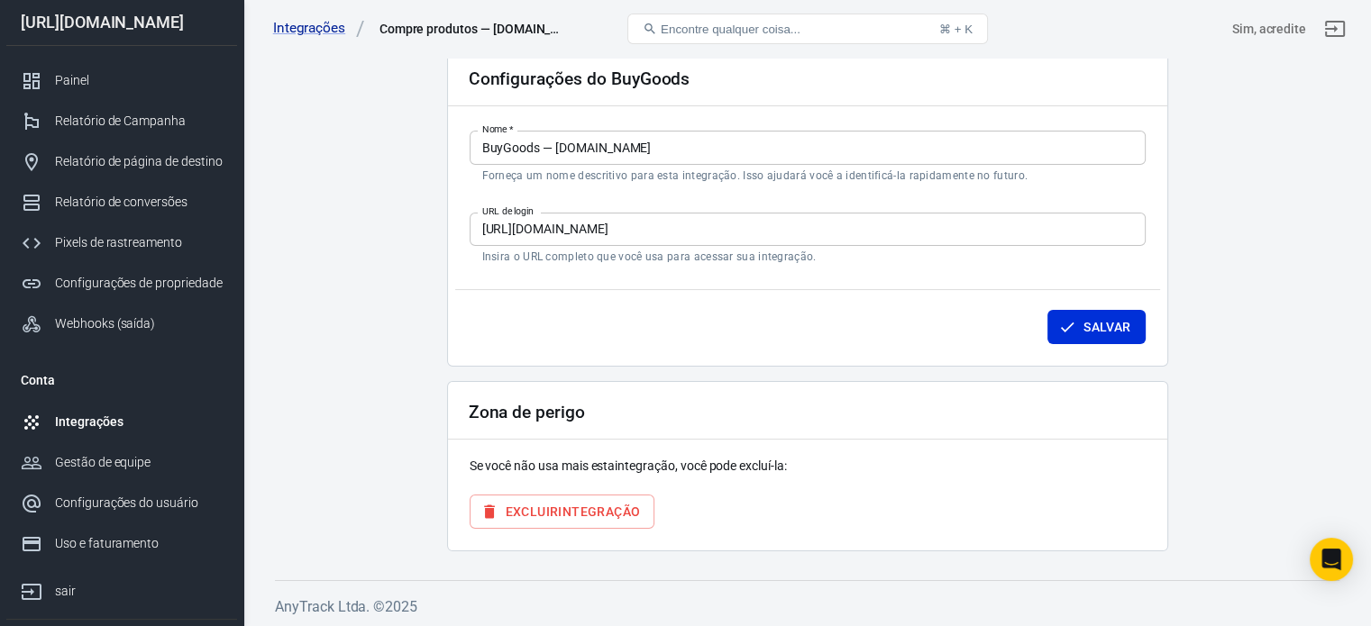
click at [587, 515] on font "integração" at bounding box center [599, 512] width 82 height 14
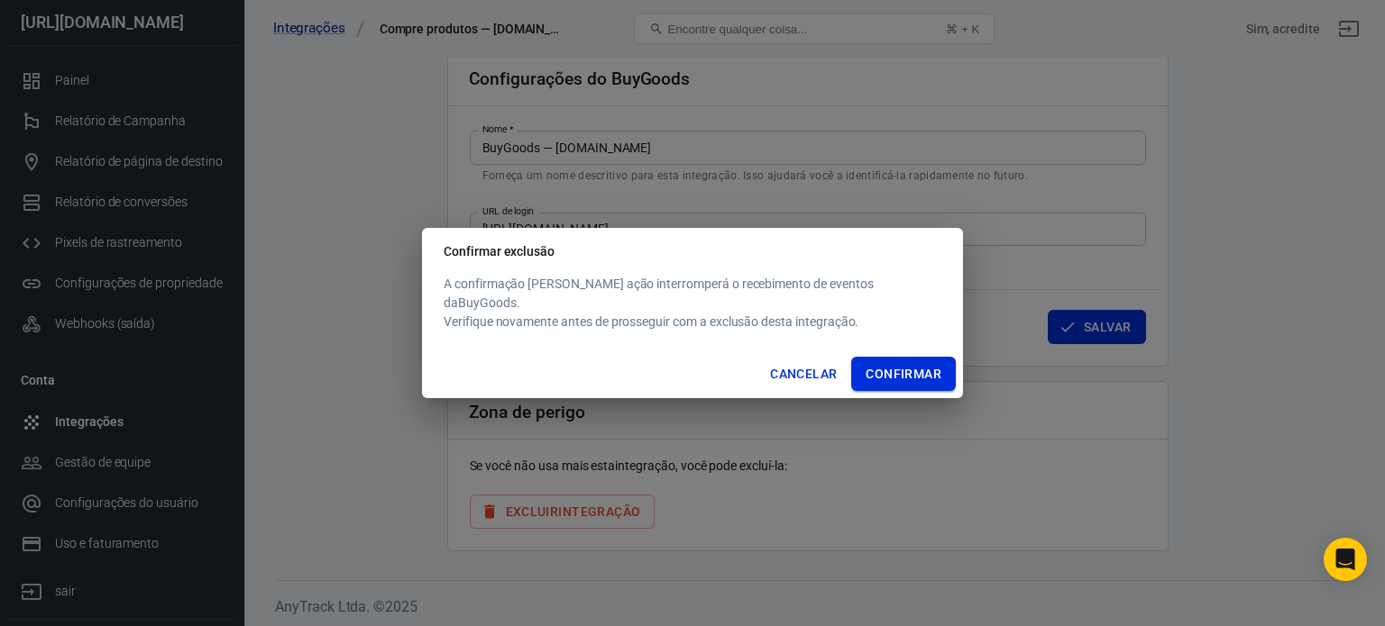
click at [865, 367] on font "Confirmar" at bounding box center [903, 374] width 76 height 14
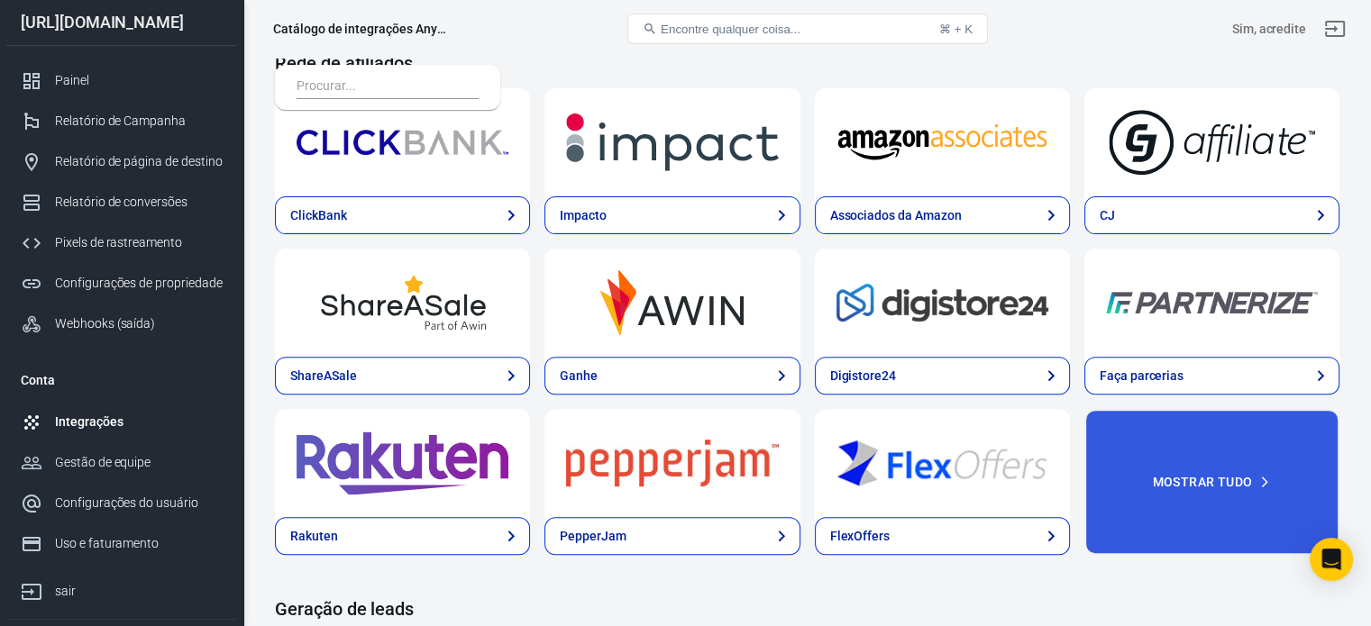
scroll to position [451, 0]
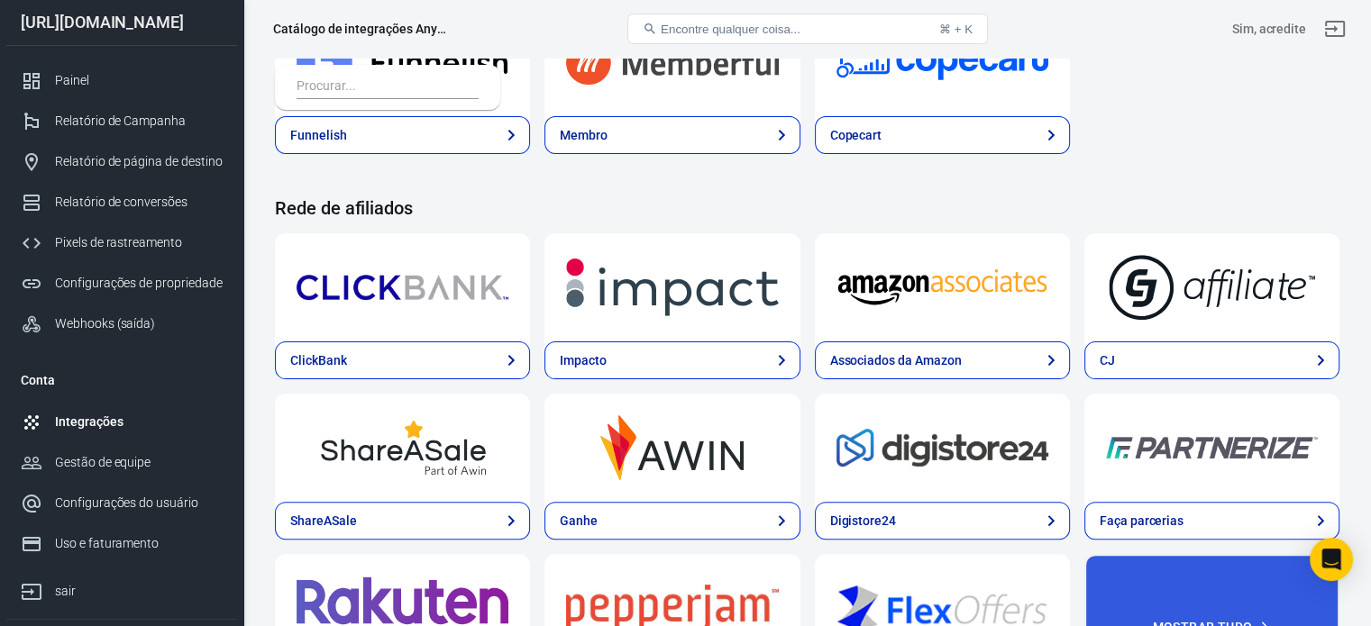
click at [756, 40] on button "Encontre qualquer coisa... ⌘ + K" at bounding box center [807, 29] width 361 height 31
click at [763, 35] on span "Encontre qualquer coisa..." at bounding box center [731, 30] width 140 height 14
click at [766, 21] on button "Encontre qualquer coisa... ⌘ + K" at bounding box center [807, 29] width 361 height 31
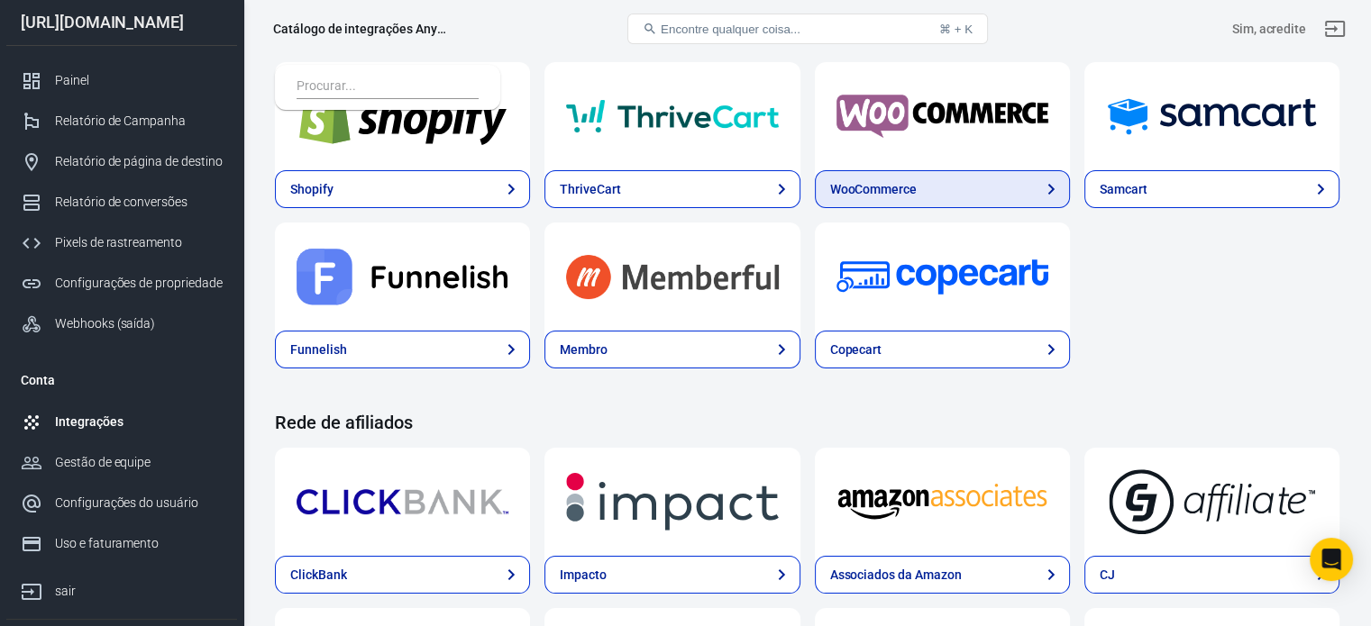
scroll to position [0, 0]
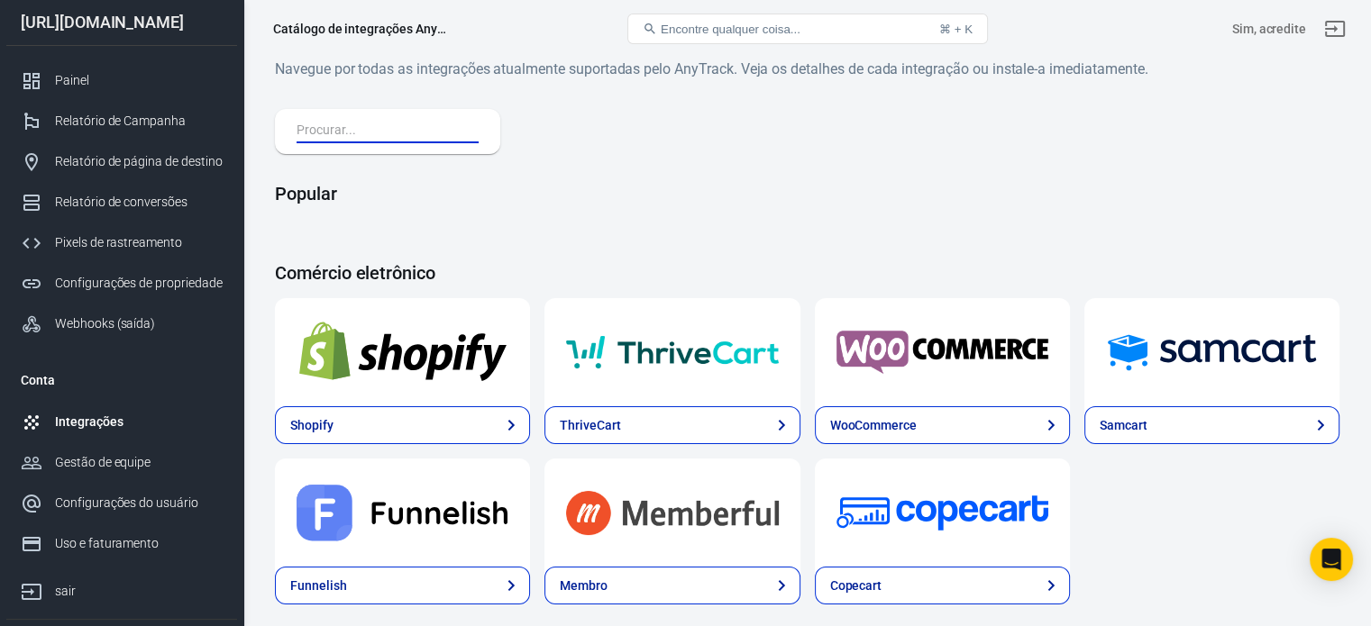
click at [375, 139] on input "text" at bounding box center [384, 131] width 175 height 23
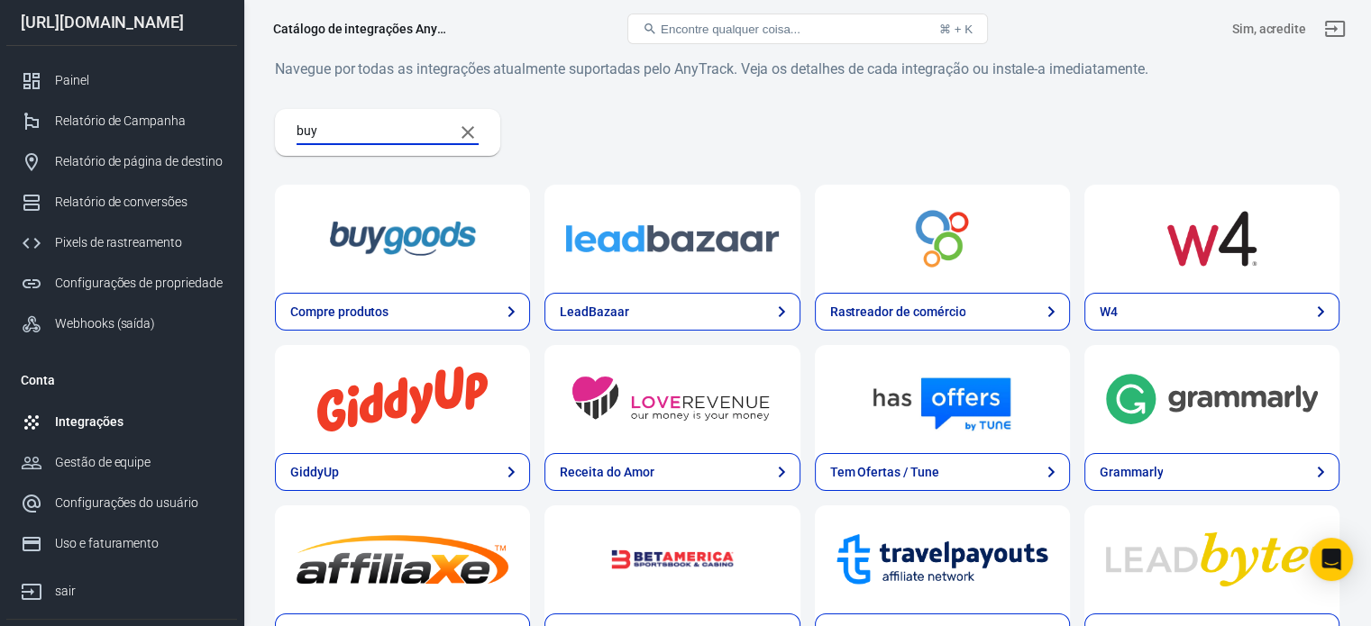
type input "buy"
click at [367, 233] on img at bounding box center [403, 238] width 212 height 65
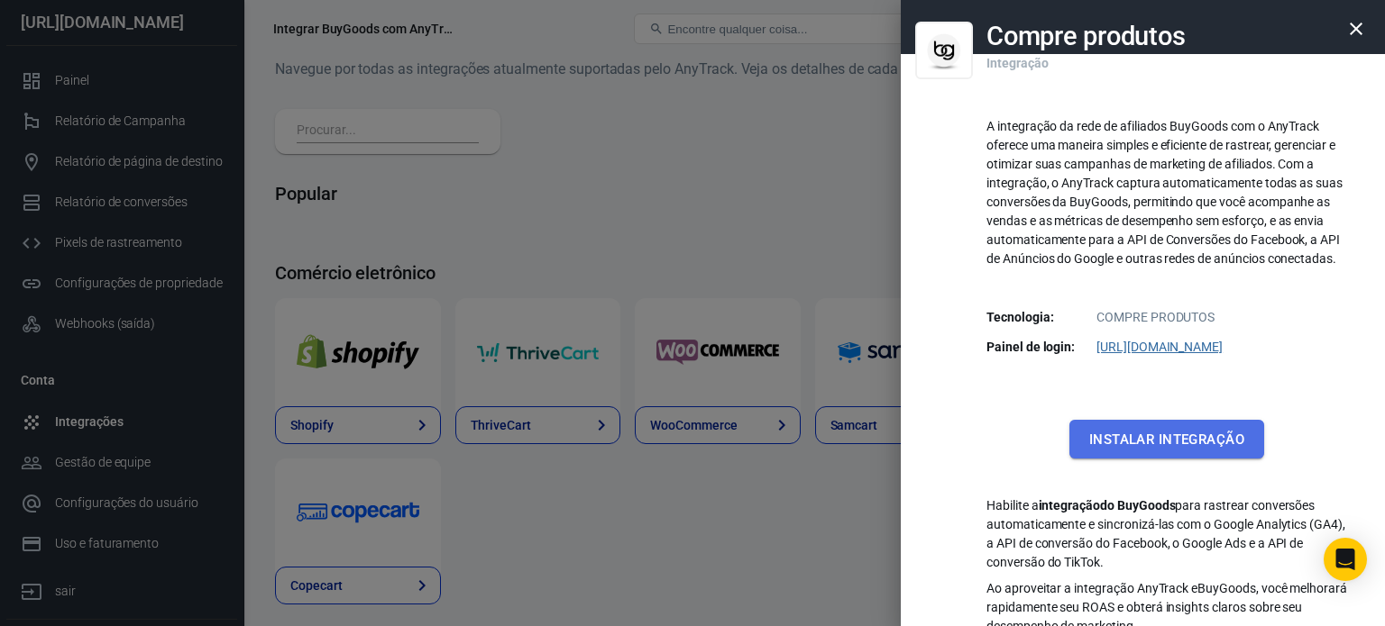
click at [1174, 439] on font "Instalar integração" at bounding box center [1166, 440] width 155 height 16
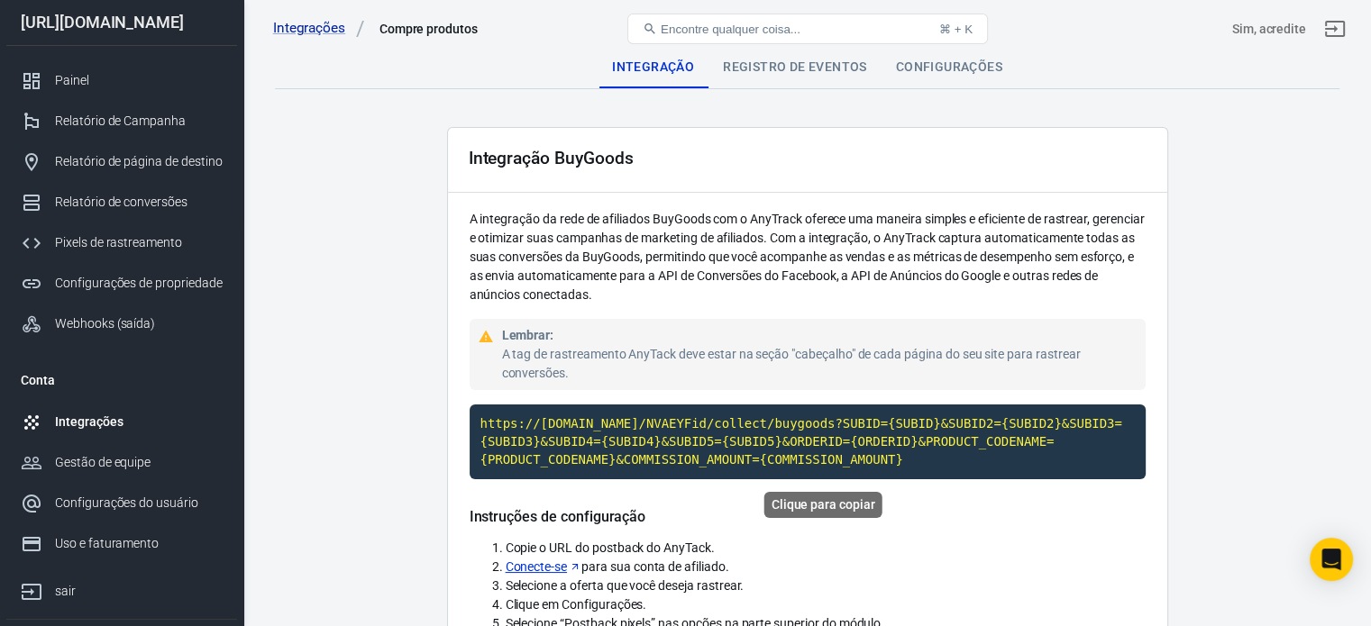
click at [706, 432] on code "https://[DOMAIN_NAME]/NVAEYFid/collect/buygoods?SUBID={SUBID}&SUBID2={SUBID2}&S…" at bounding box center [808, 442] width 676 height 75
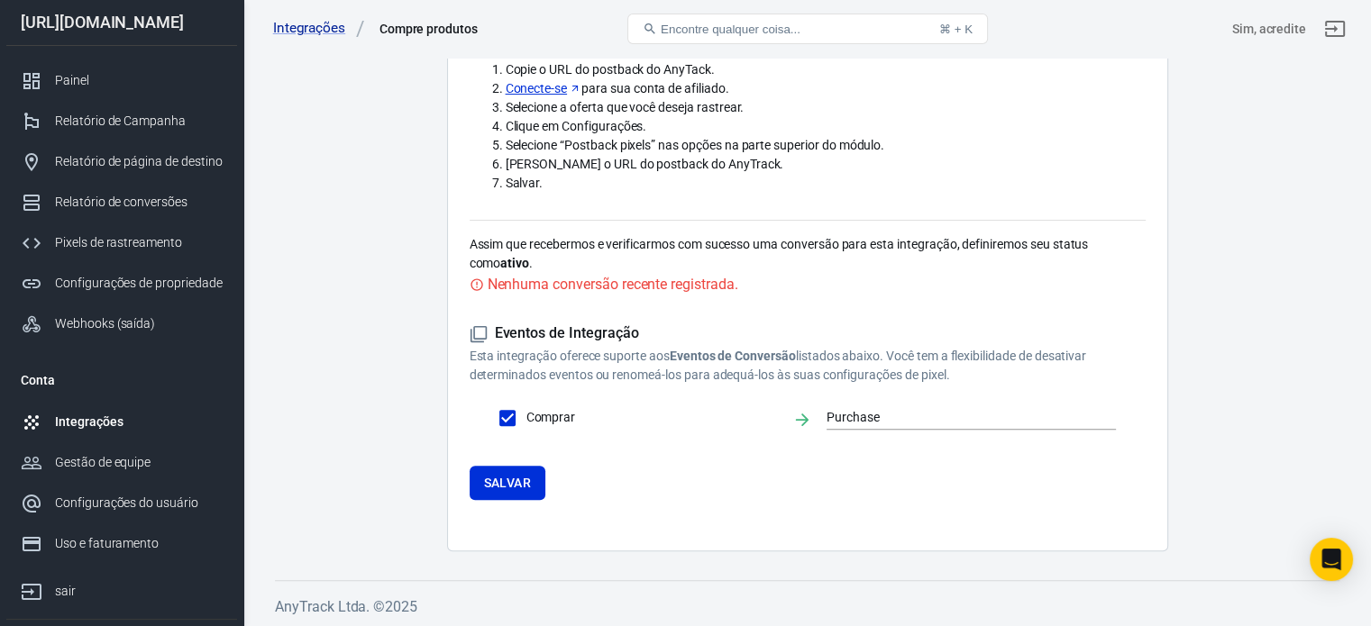
scroll to position [480, 0]
click at [525, 475] on font "Salvar" at bounding box center [507, 482] width 47 height 14
click at [149, 428] on div "Integrações" at bounding box center [124, 422] width 139 height 19
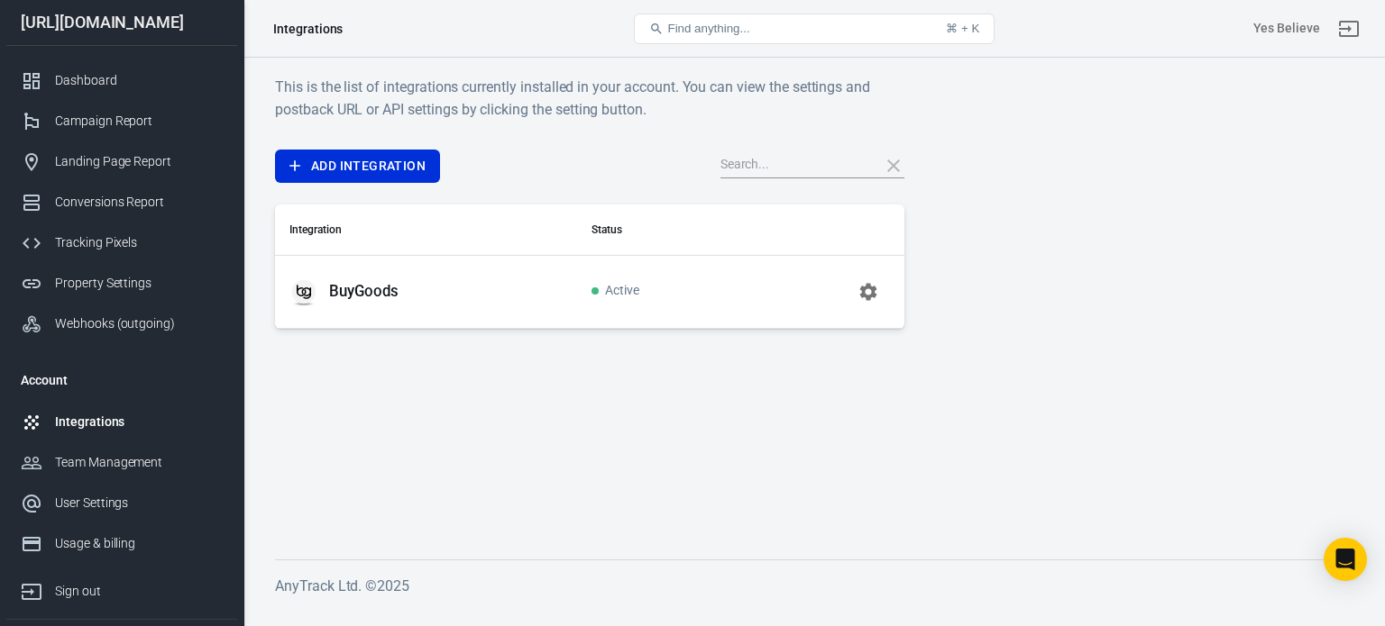
click at [934, 271] on div "This is the list of integrations currently installed in your account. You can v…" at bounding box center [814, 202] width 1078 height 253
click at [107, 242] on div "Tracking Pixels" at bounding box center [139, 242] width 168 height 19
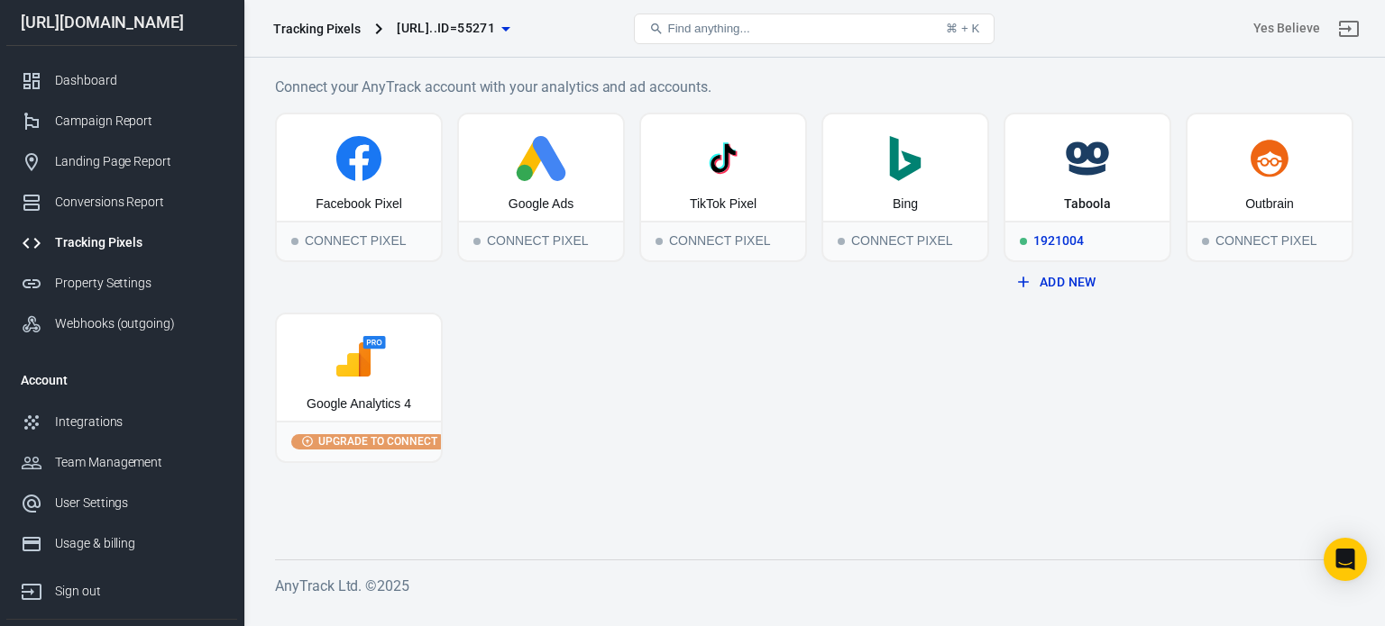
click at [1108, 180] on div "Taboola" at bounding box center [1087, 167] width 164 height 106
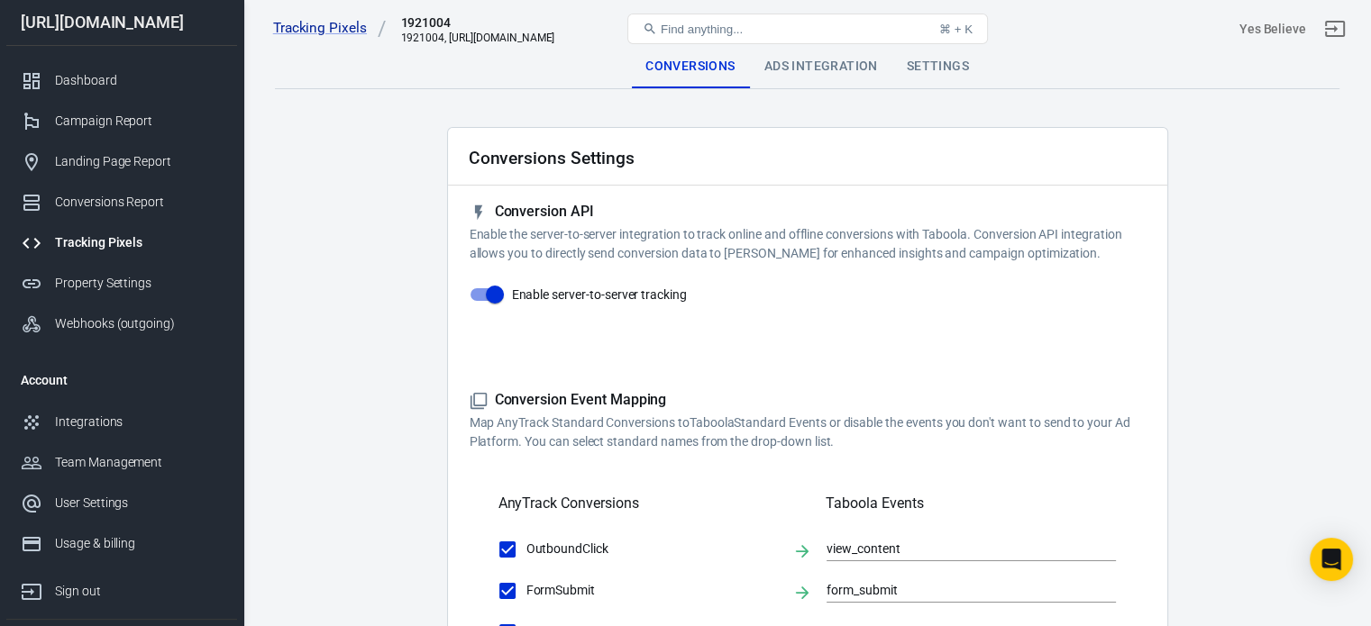
click at [812, 61] on div "Ads Integration" at bounding box center [821, 66] width 142 height 43
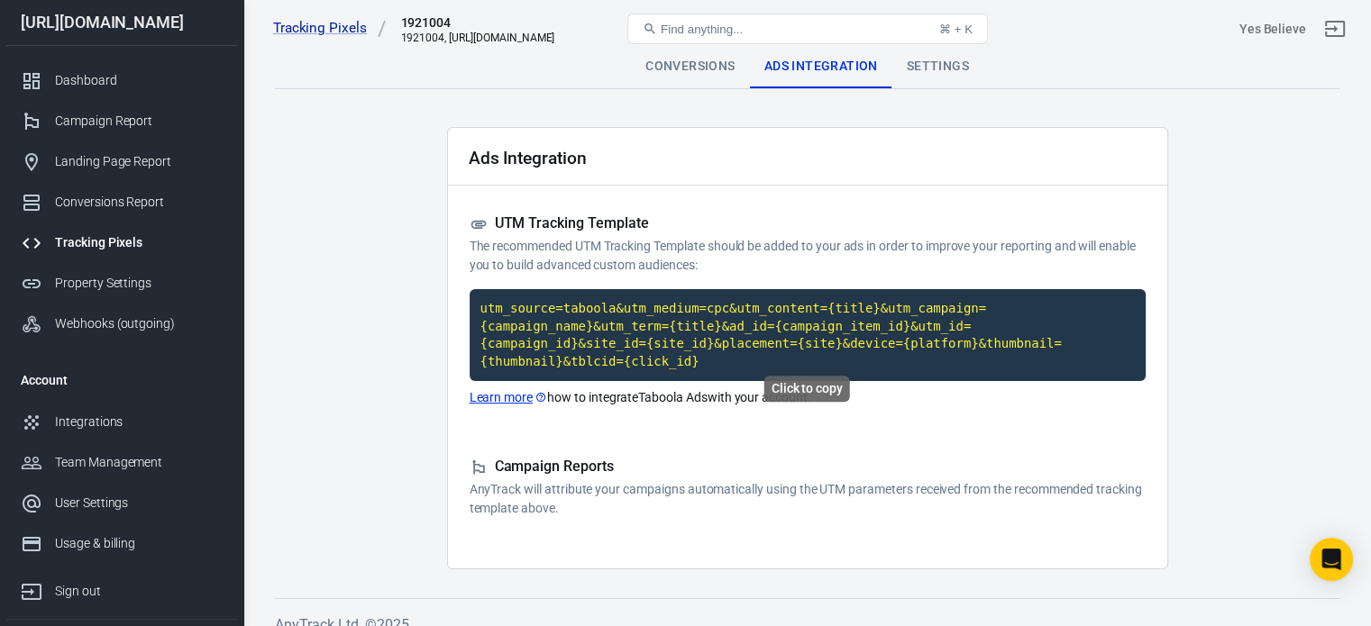
click at [785, 315] on code "utm_source=taboola&utm_medium=cpc&utm_content={title}&utm_campaign={campaign_na…" at bounding box center [808, 335] width 676 height 92
click at [930, 60] on div "Settings" at bounding box center [937, 66] width 91 height 43
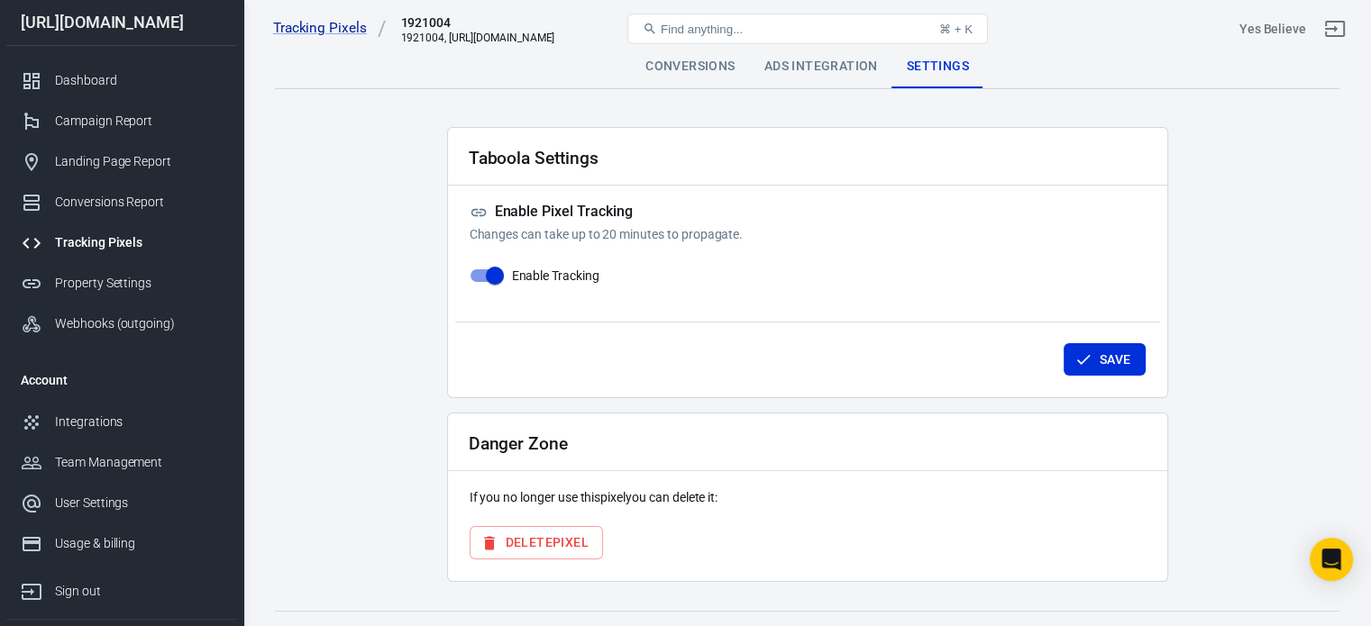
click at [660, 67] on div "Conversions" at bounding box center [690, 66] width 118 height 43
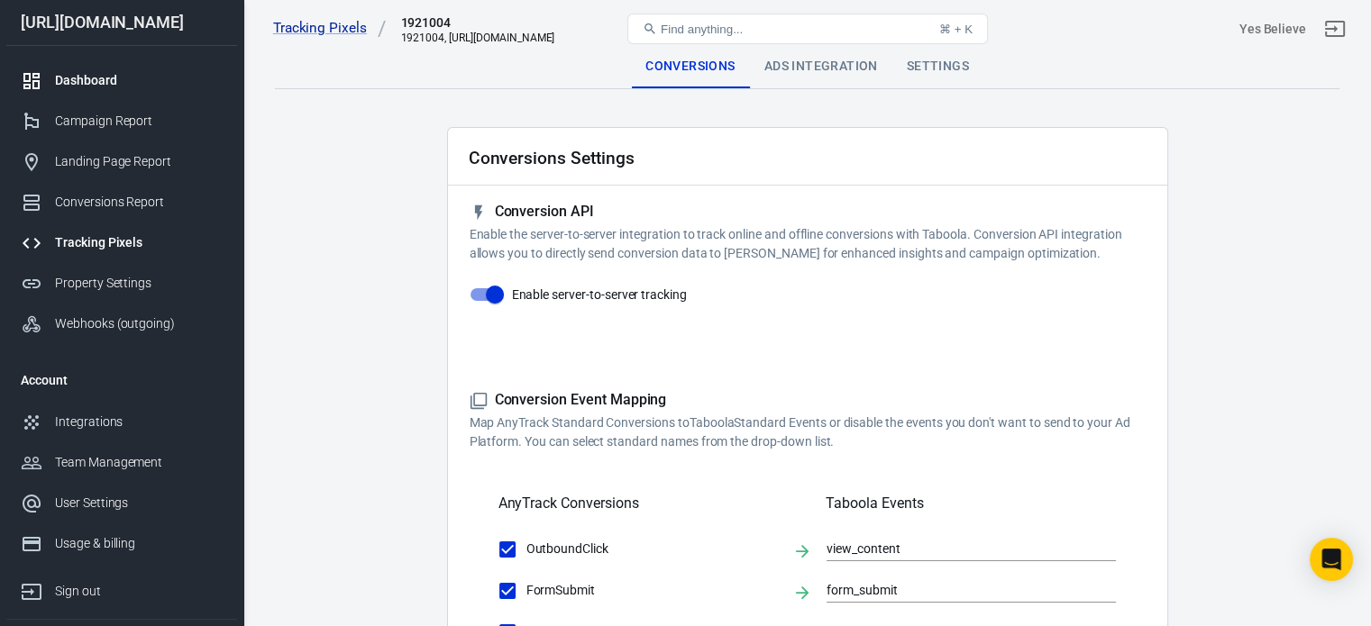
click at [121, 84] on div "Dashboard" at bounding box center [139, 80] width 168 height 19
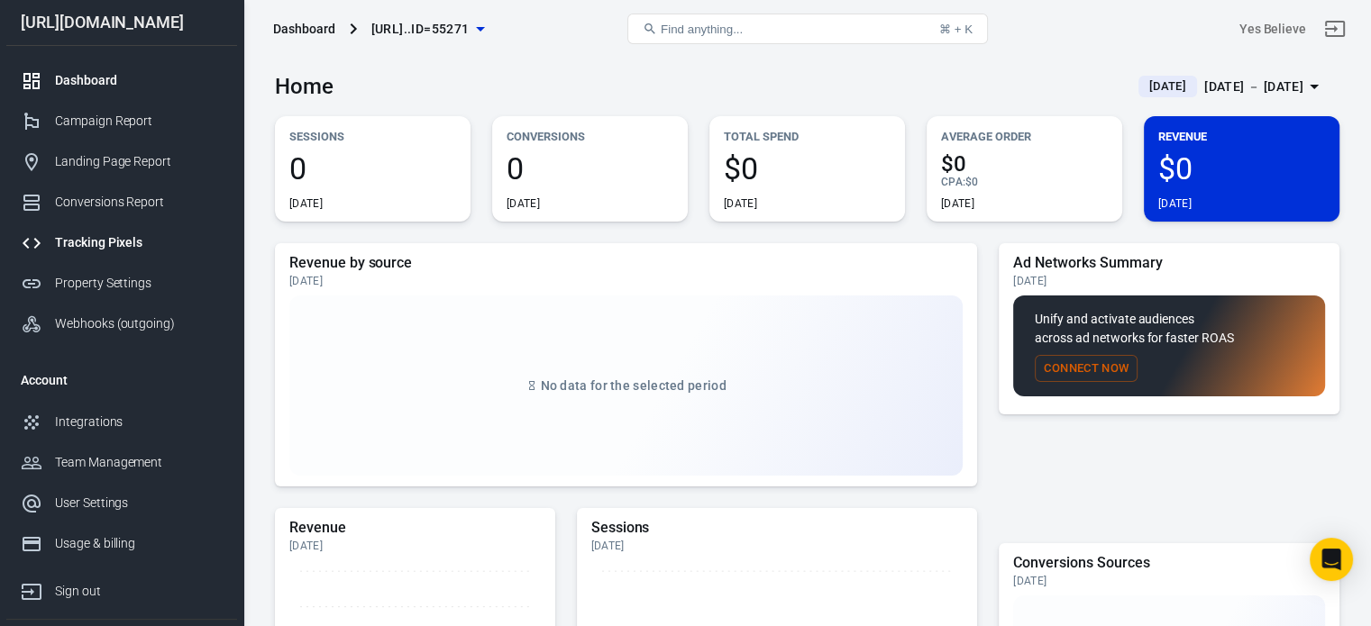
click at [106, 242] on div "Tracking Pixels" at bounding box center [139, 242] width 168 height 19
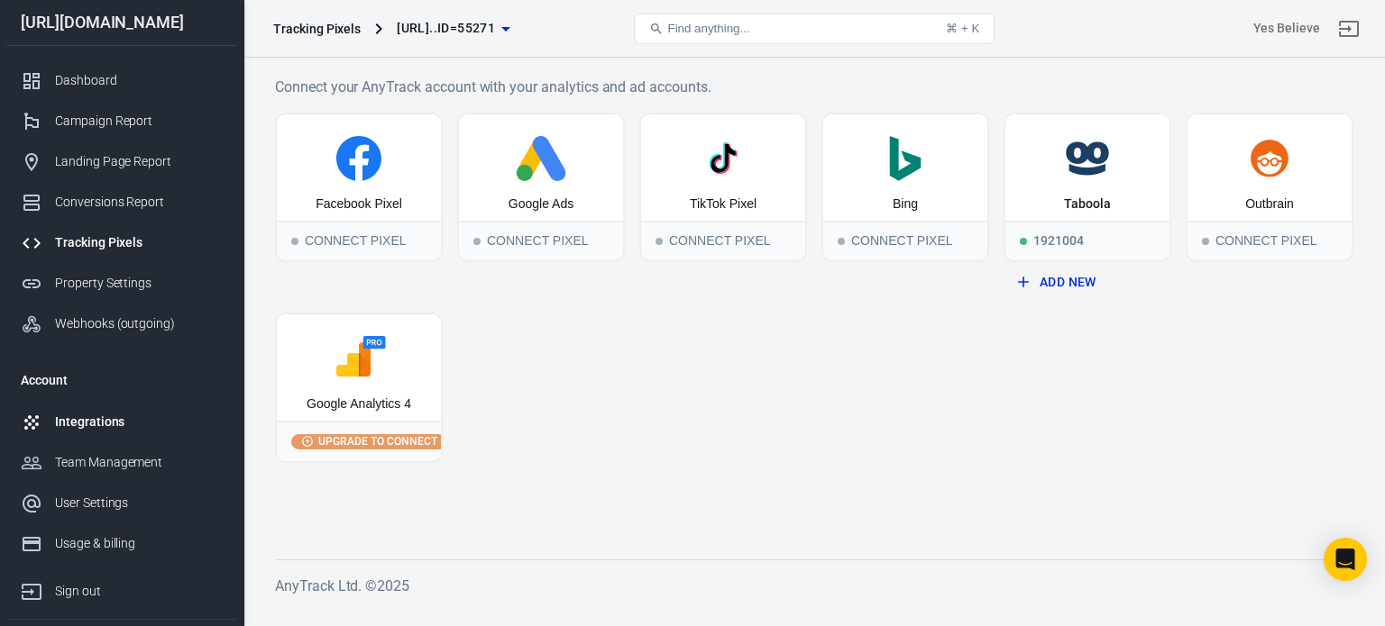
click at [83, 415] on div "Integrations" at bounding box center [139, 422] width 168 height 19
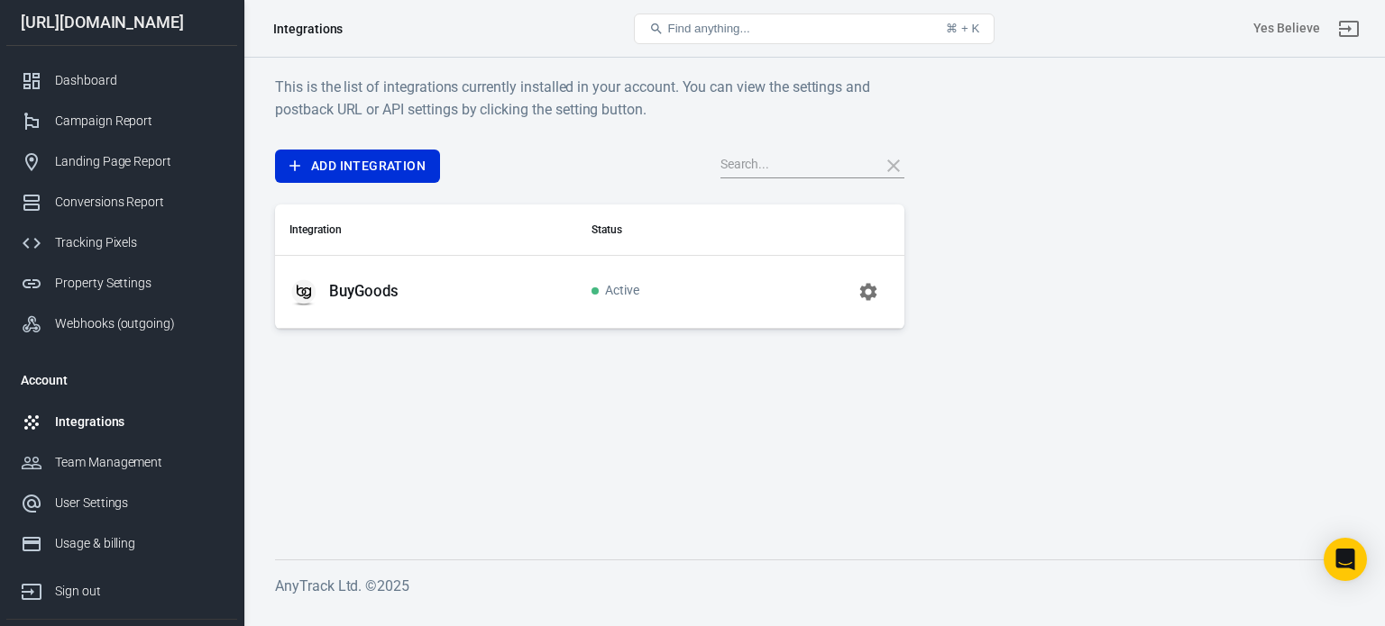
click at [135, 23] on div "[URL][DOMAIN_NAME]" at bounding box center [121, 22] width 231 height 16
click at [76, 79] on div "Dashboard" at bounding box center [139, 80] width 168 height 19
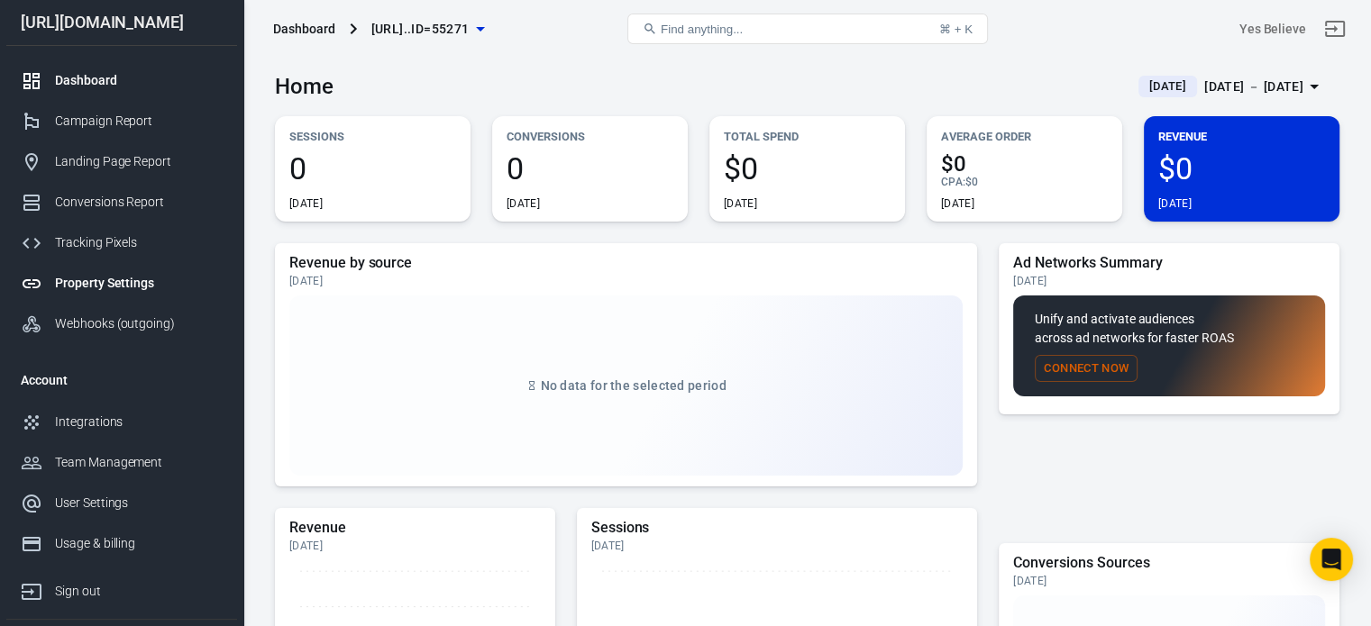
click at [102, 277] on div "Property Settings" at bounding box center [139, 283] width 168 height 19
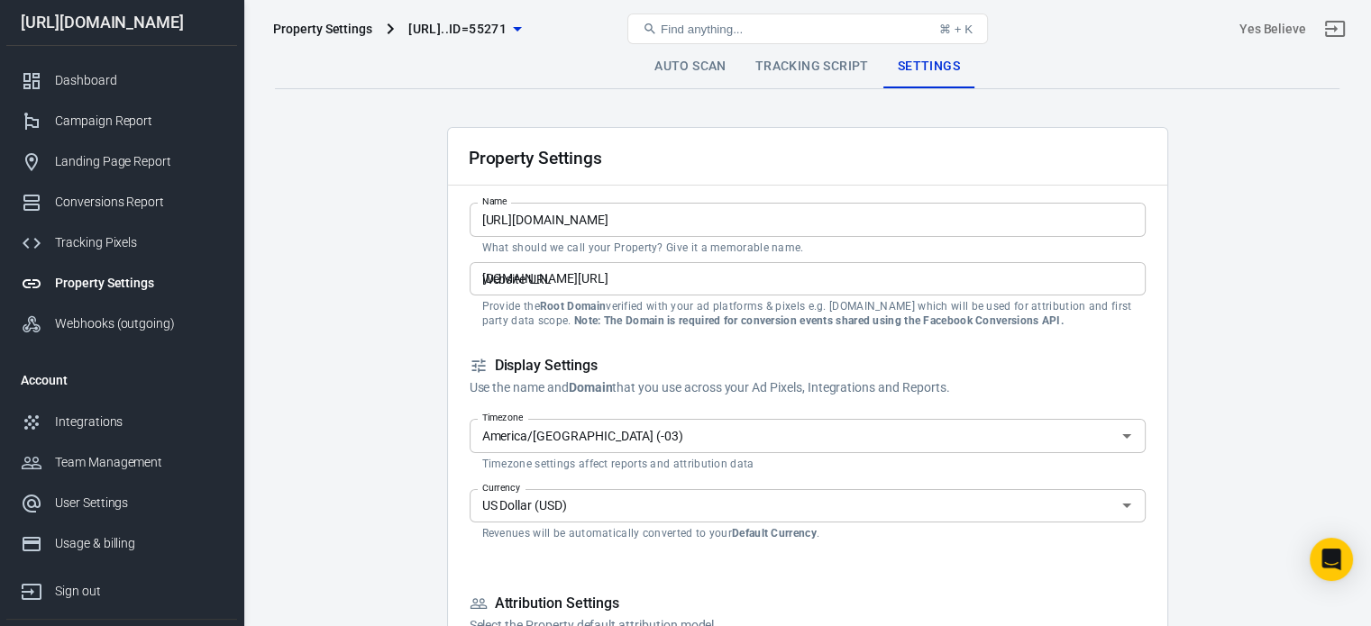
type input "[URL][DOMAIN_NAME]"
click at [783, 69] on link "Tracking Script" at bounding box center [812, 66] width 142 height 43
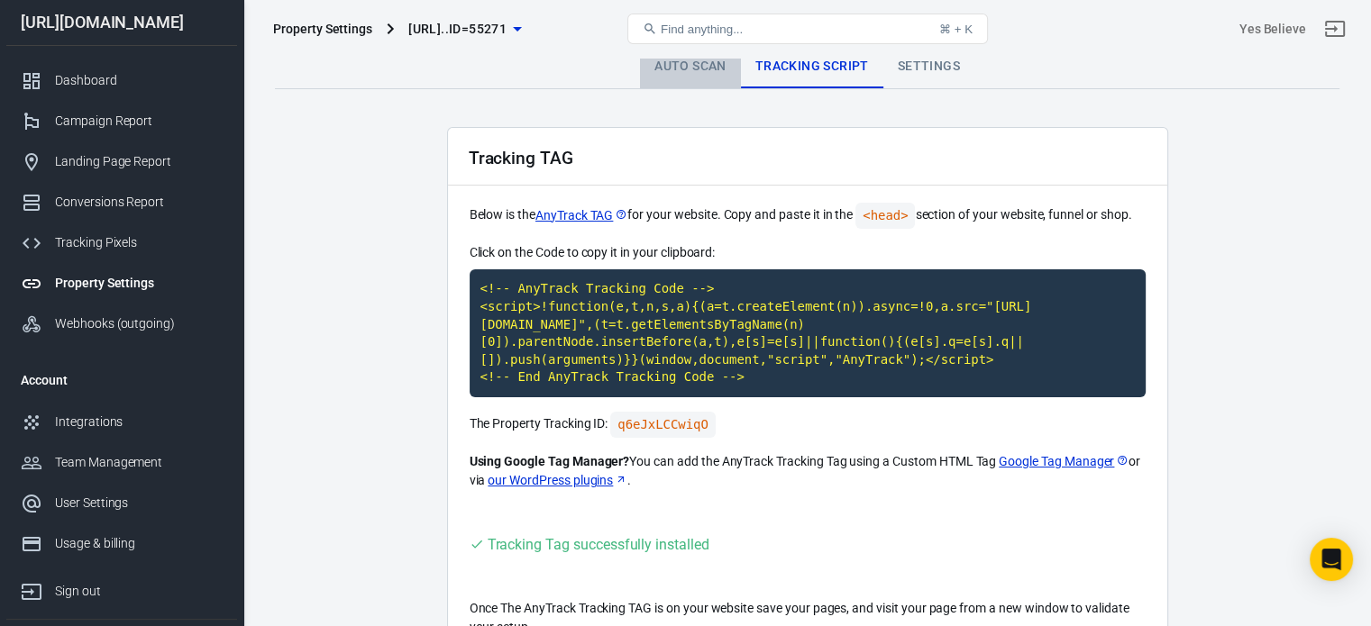
click at [704, 74] on link "Auto Scan" at bounding box center [690, 66] width 101 height 43
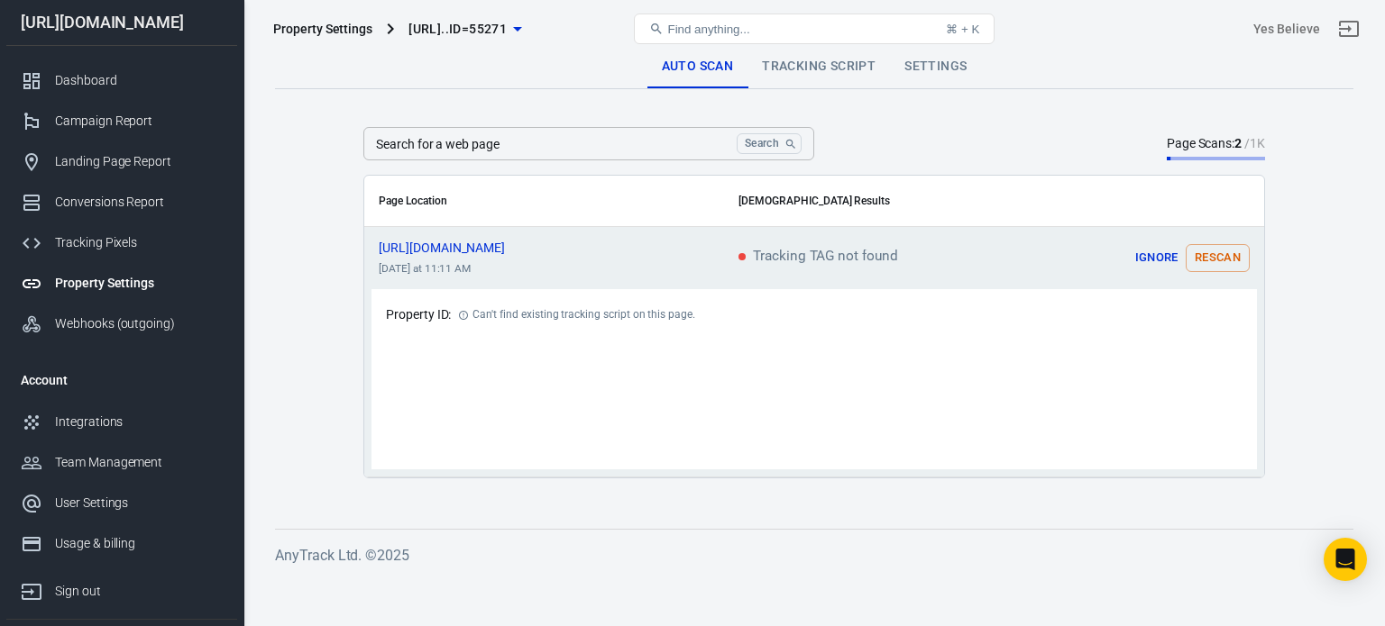
click at [1221, 255] on button "Rescan" at bounding box center [1217, 258] width 64 height 28
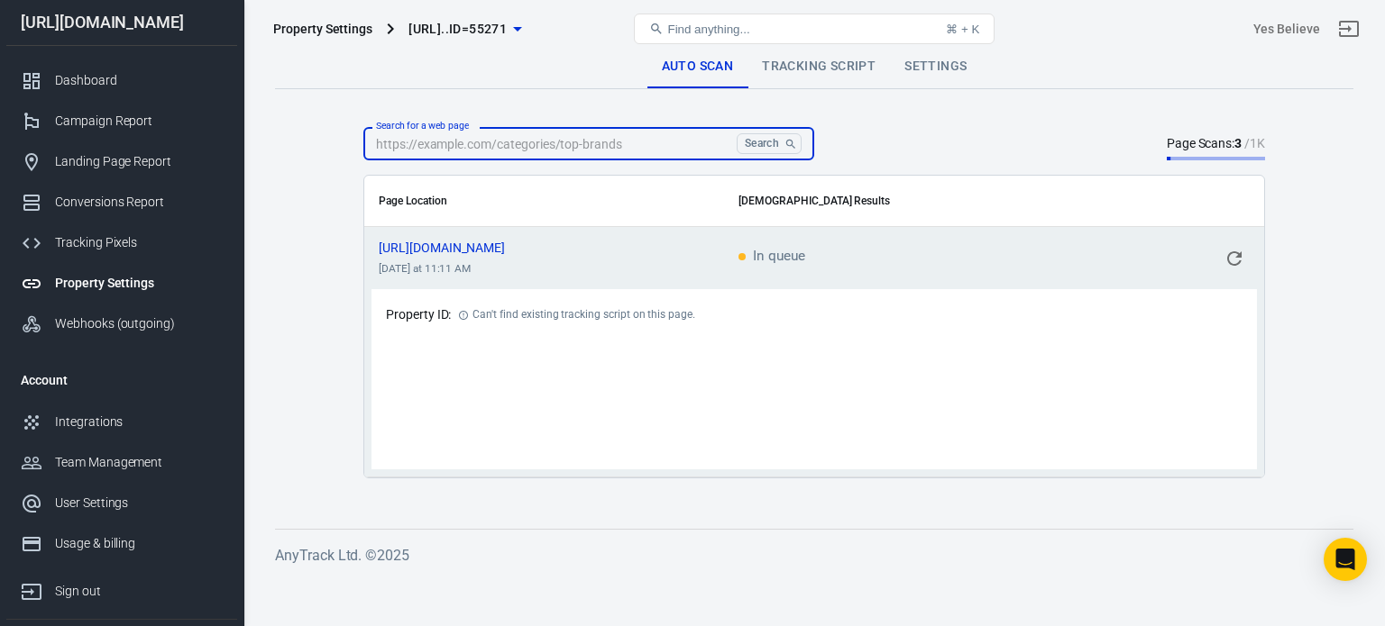
click at [647, 140] on input "Search for a web page" at bounding box center [546, 143] width 366 height 33
paste input "[URL][DOMAIN_NAME]"
click at [610, 153] on input "[URL][DOMAIN_NAME]" at bounding box center [546, 143] width 366 height 33
paste input "text"
type input "[URL][DOMAIN_NAME]"
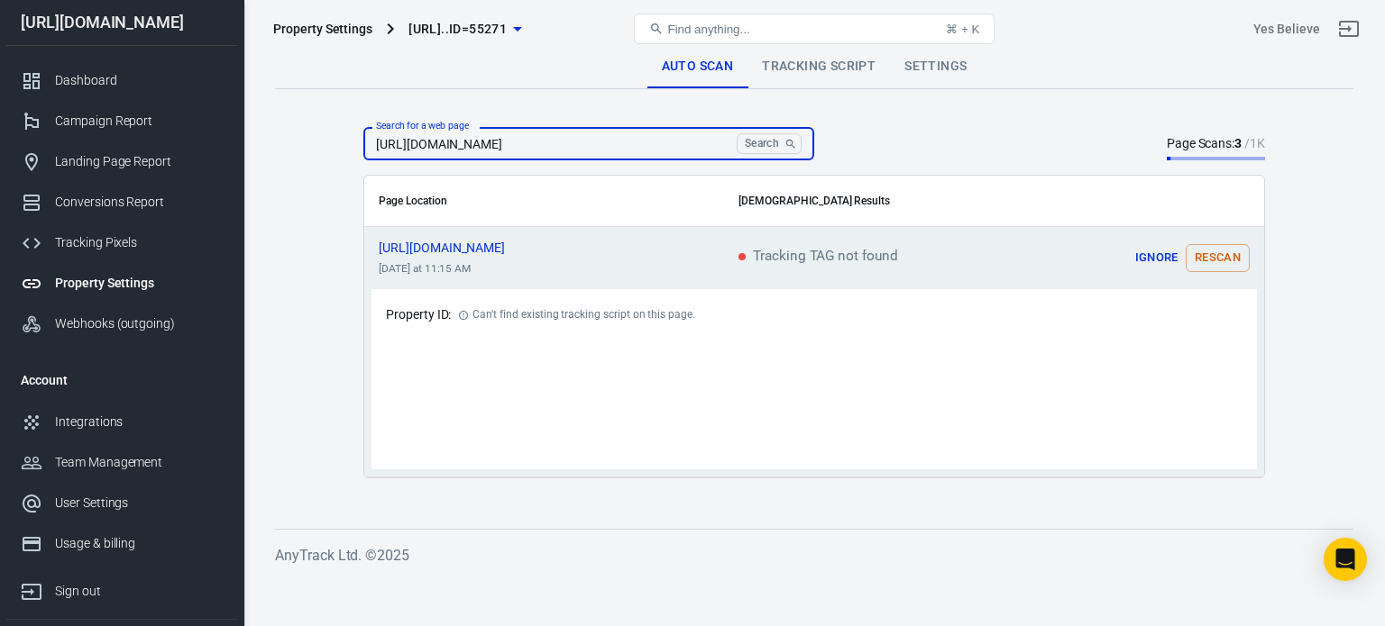
click at [584, 91] on main "Auto Scan Tracking Script Settings Search for a web page [URL][DOMAIN_NAME] Sea…" at bounding box center [814, 272] width 1078 height 455
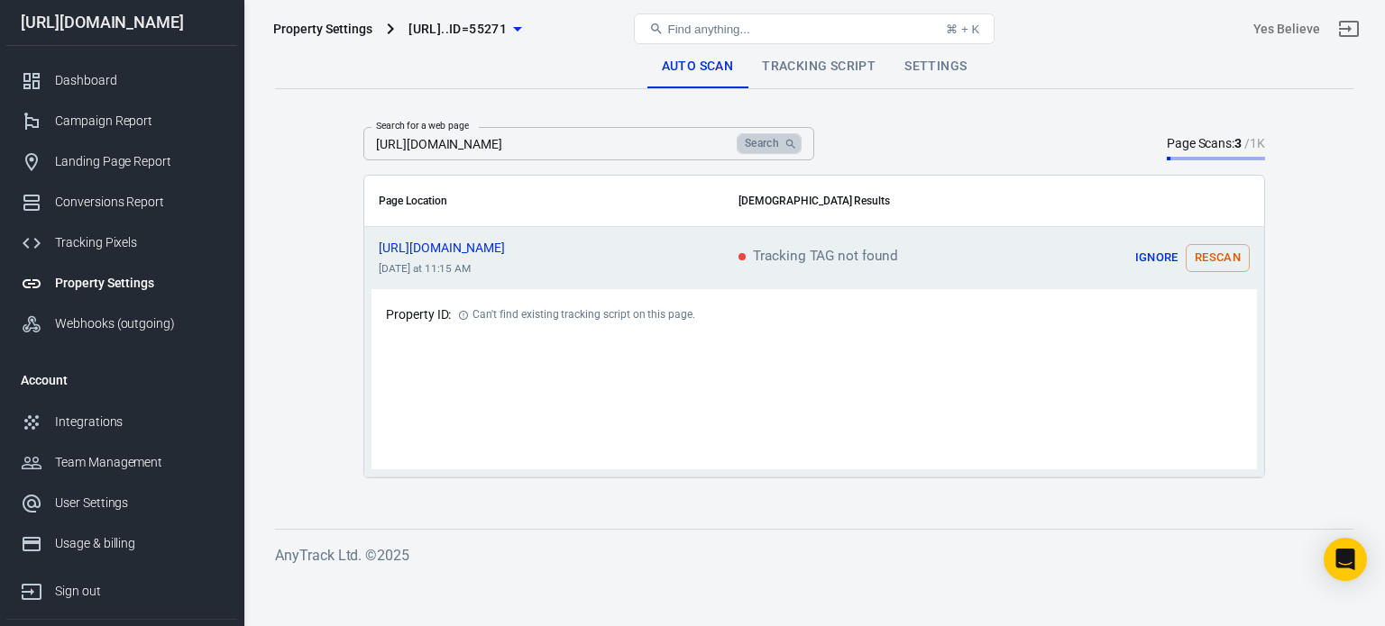
click at [776, 140] on button "Search" at bounding box center [768, 143] width 65 height 21
click at [1150, 251] on button "Ignore" at bounding box center [1157, 258] width 58 height 28
click at [773, 145] on button "Search" at bounding box center [768, 143] width 65 height 21
click at [530, 242] on span "[URL][DOMAIN_NAME]" at bounding box center [458, 248] width 159 height 13
click at [535, 247] on icon "scrollable content" at bounding box center [530, 247] width 11 height 11
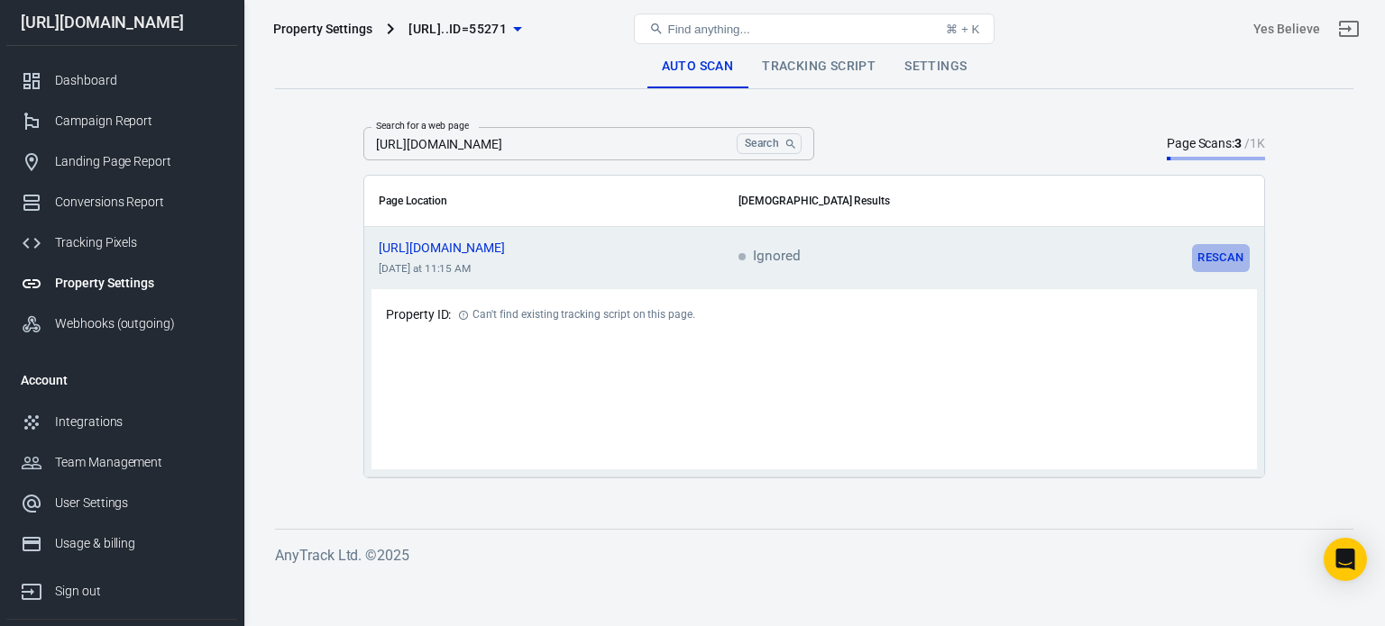
click at [1225, 251] on button "Rescan" at bounding box center [1221, 258] width 58 height 28
click at [532, 249] on span "[URL][DOMAIN_NAME]" at bounding box center [458, 248] width 159 height 13
drag, startPoint x: 1234, startPoint y: 259, endPoint x: 1244, endPoint y: 262, distance: 10.6
click at [1236, 260] on icon "scrollable content" at bounding box center [1234, 259] width 22 height 22
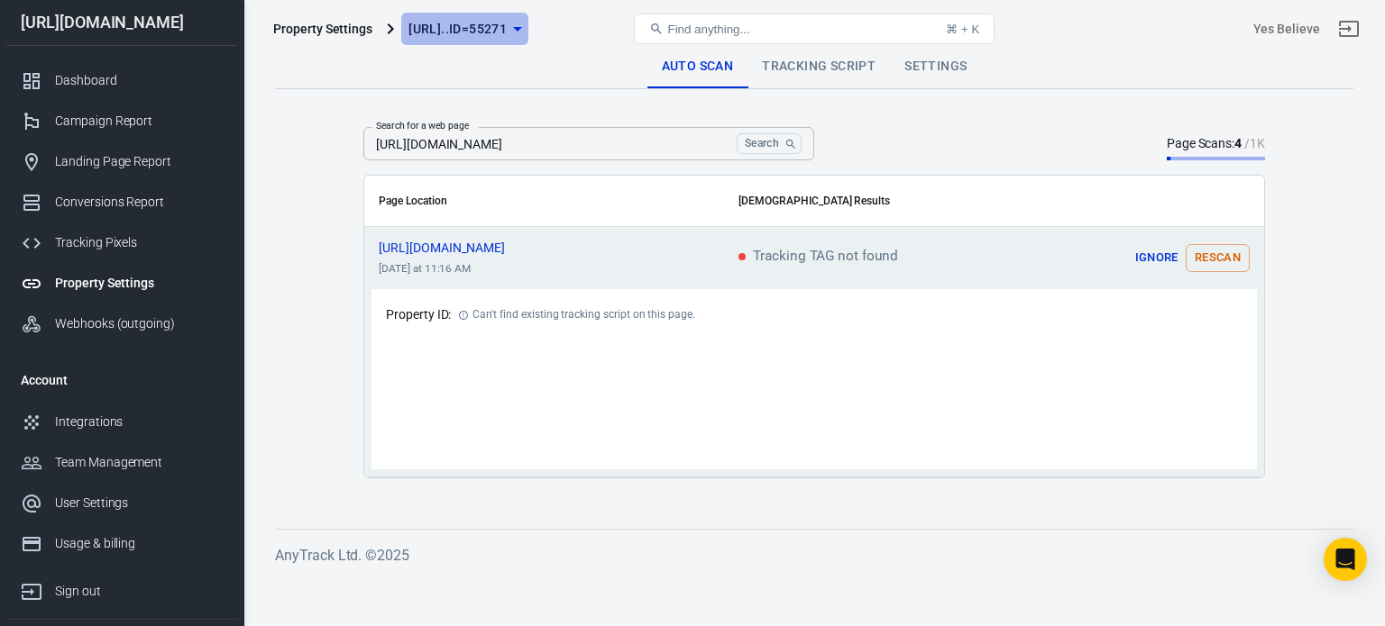
click at [507, 23] on span "[URL]..id=55271" at bounding box center [457, 29] width 98 height 23
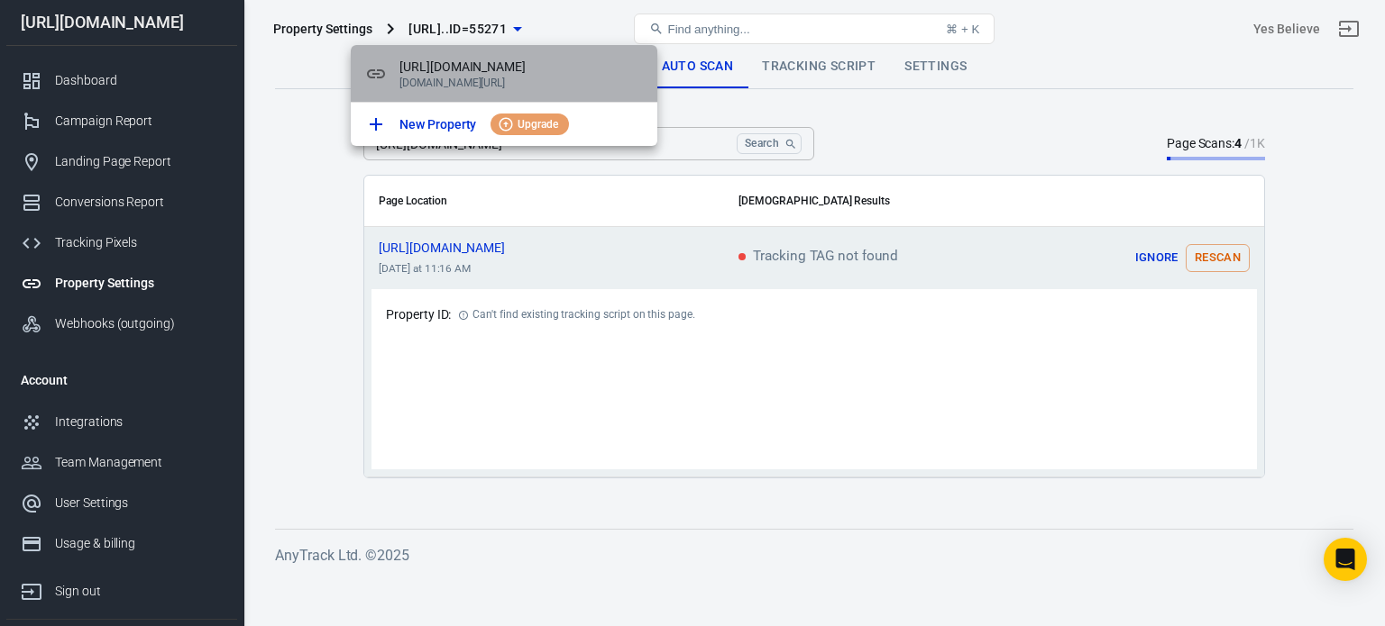
click at [503, 77] on span "[URL][DOMAIN_NAME]" at bounding box center [520, 67] width 243 height 19
click at [548, 68] on span "[URL][DOMAIN_NAME]" at bounding box center [520, 67] width 243 height 19
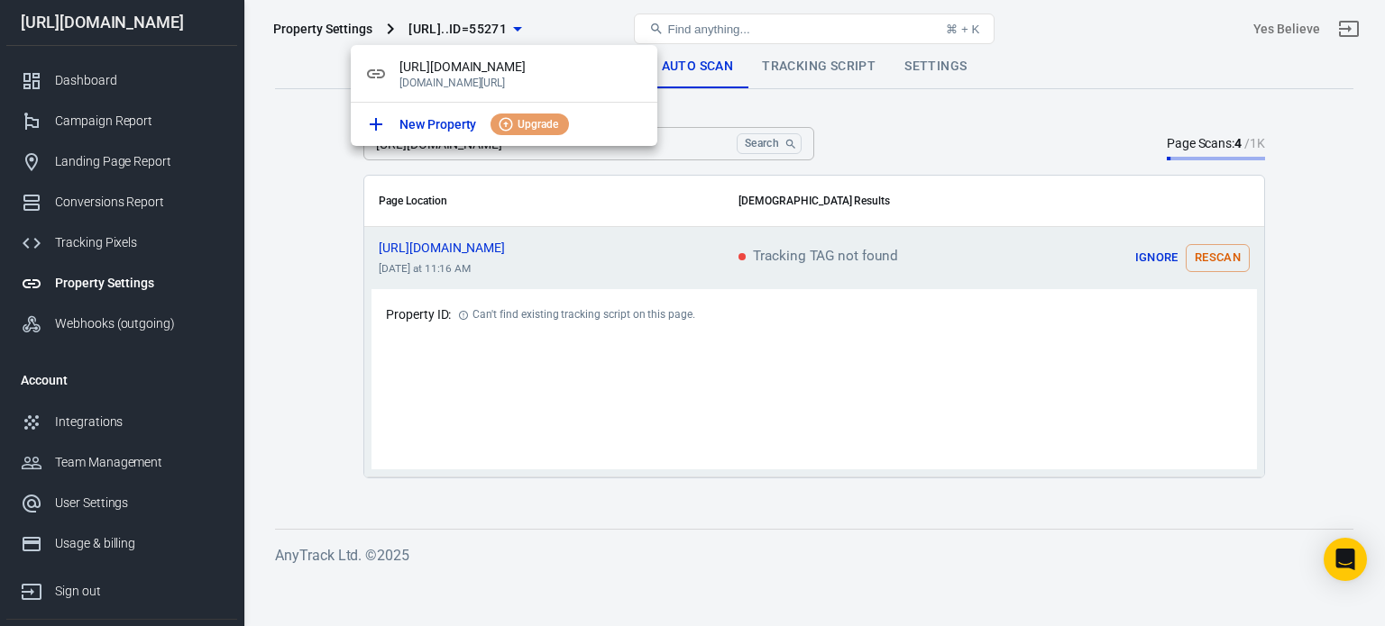
click at [1042, 21] on div at bounding box center [692, 313] width 1385 height 626
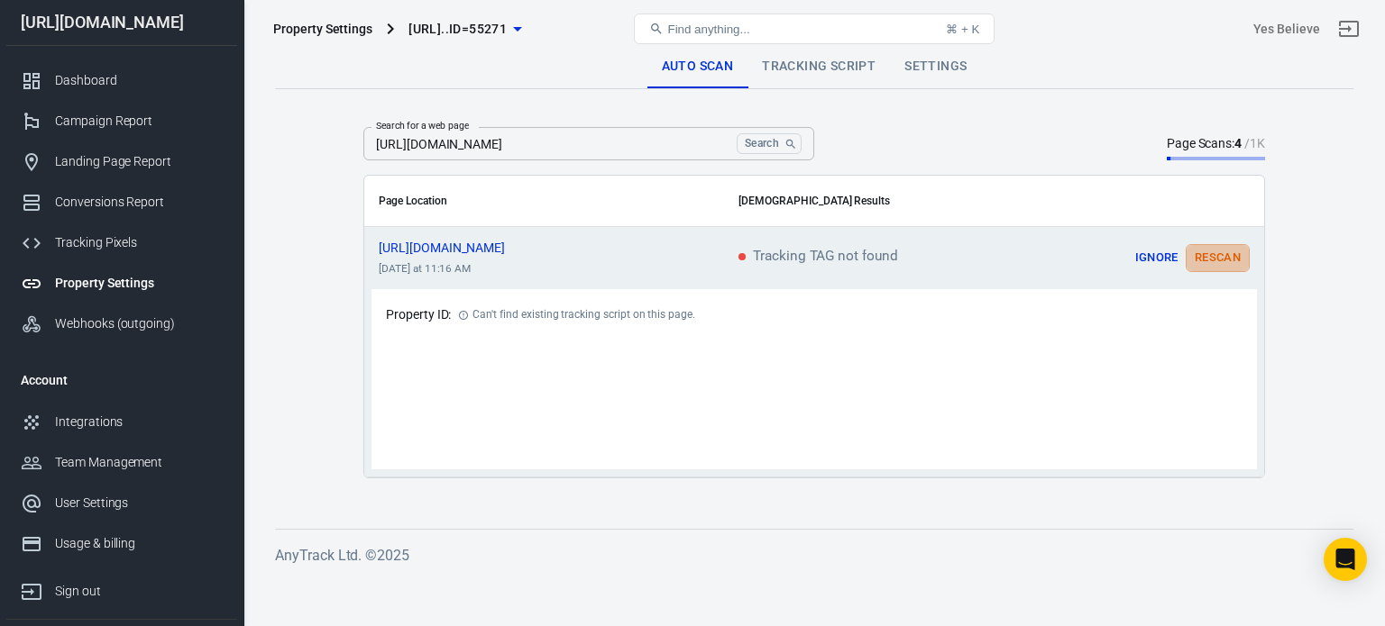
click at [1205, 244] on button "Rescan" at bounding box center [1217, 258] width 64 height 28
click at [1235, 255] on icon "scrollable content" at bounding box center [1234, 259] width 22 height 22
click at [1241, 258] on icon "scrollable content" at bounding box center [1234, 259] width 22 height 22
click at [1212, 256] on button "Rescan" at bounding box center [1217, 258] width 64 height 28
